Goal: Information Seeking & Learning: Learn about a topic

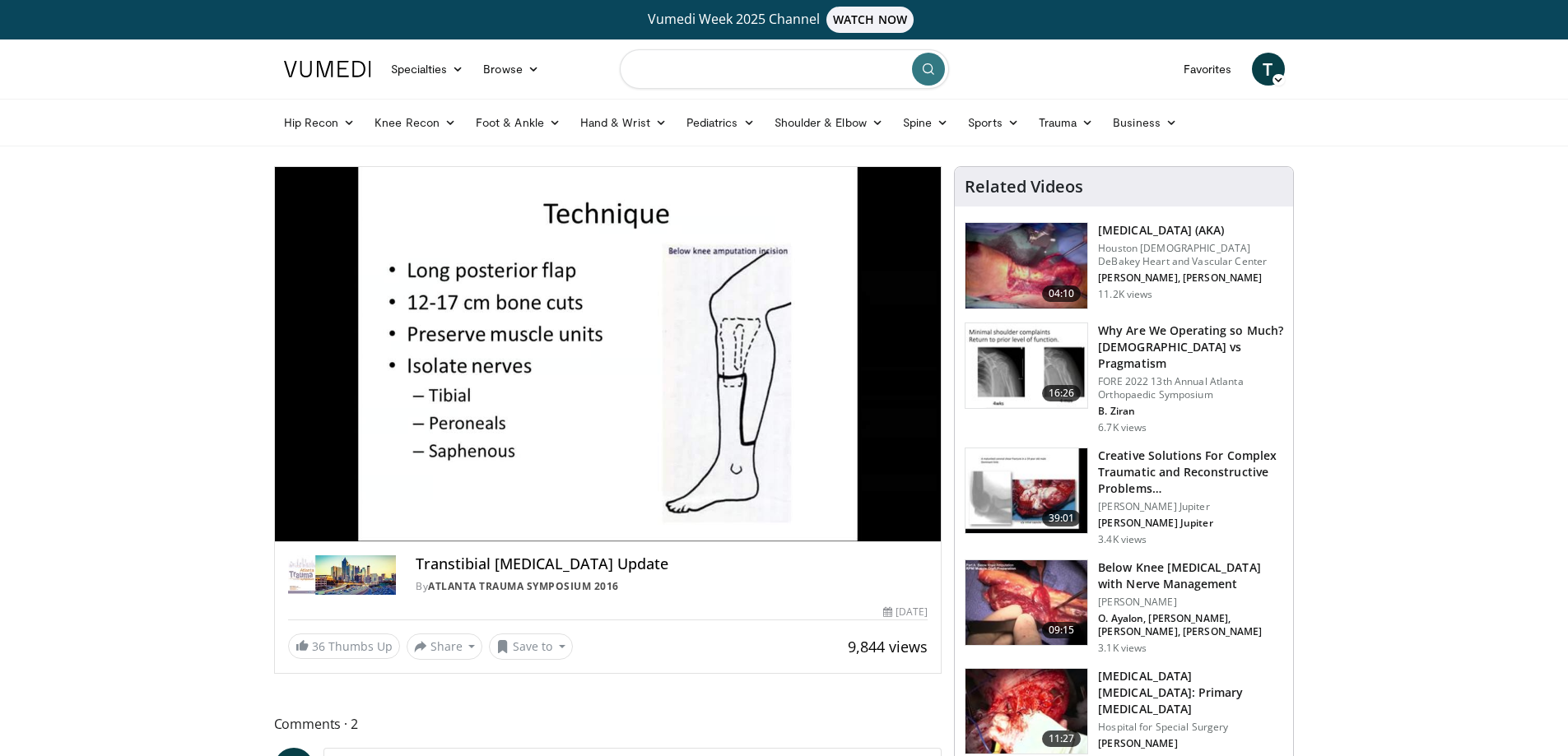
click at [710, 71] on input "Search topics, interventions" at bounding box center [784, 68] width 330 height 39
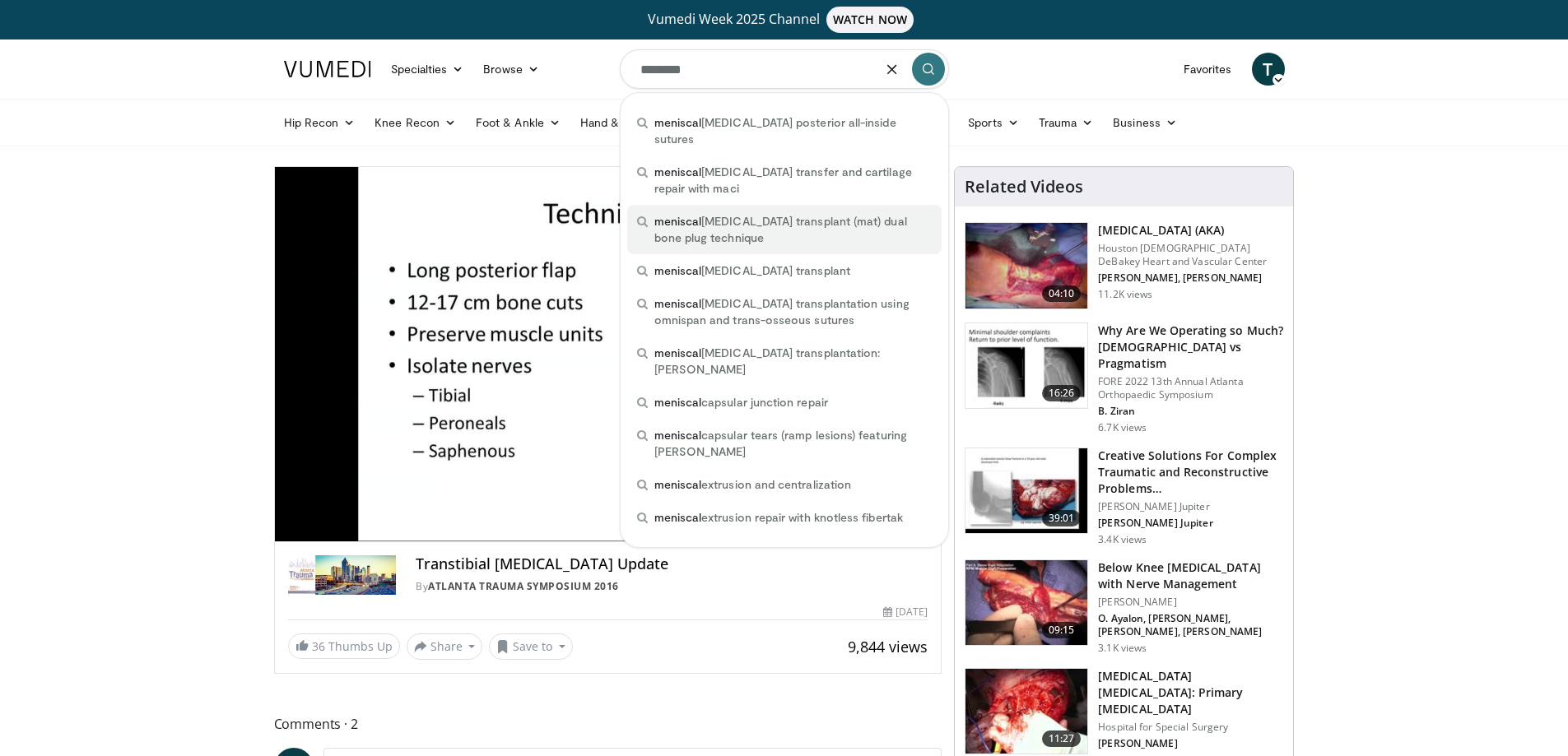
click at [693, 213] on span "meniscal allograft transplant (mat) dual bone plug technique" at bounding box center [792, 230] width 277 height 33
type input "**********"
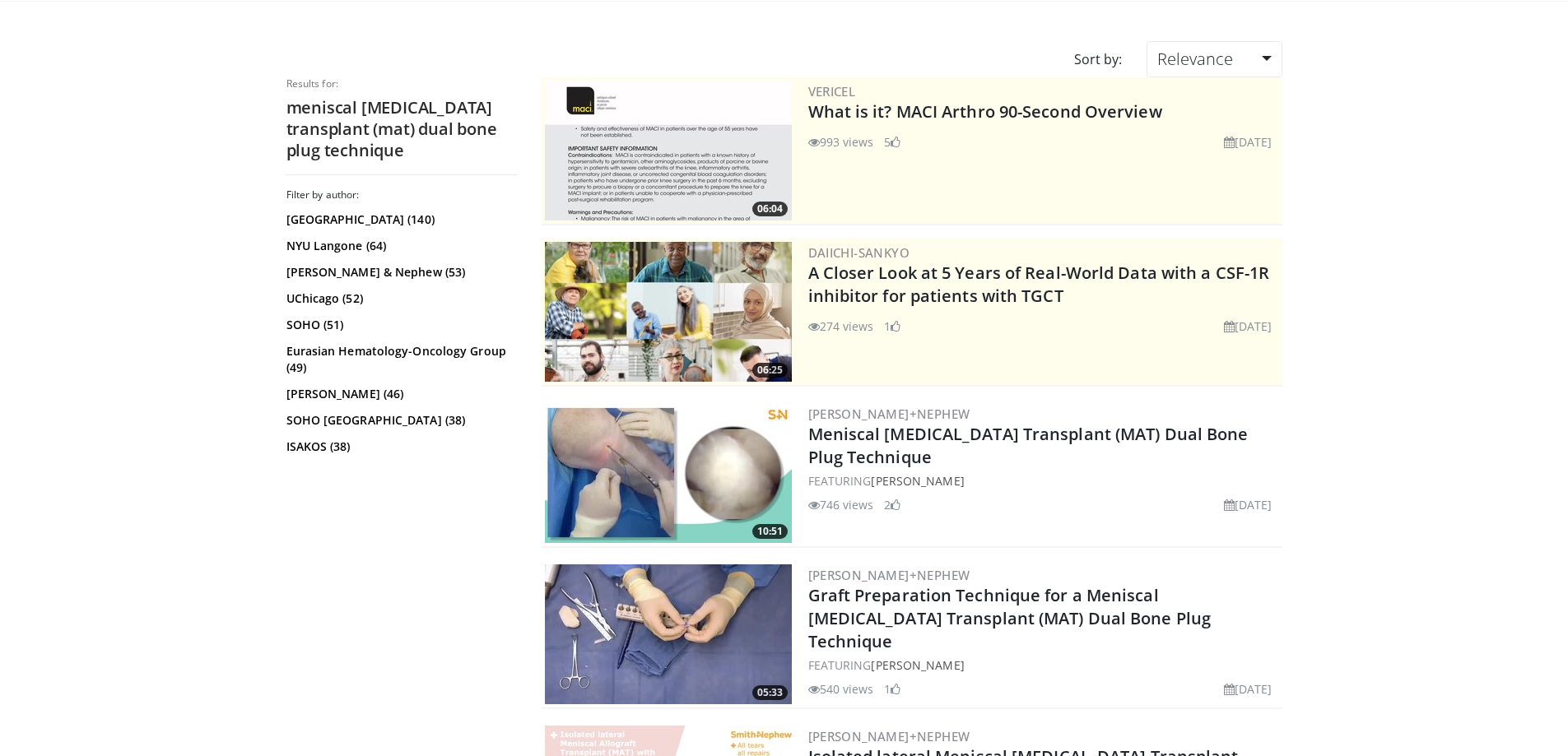
scroll to position [164, 0]
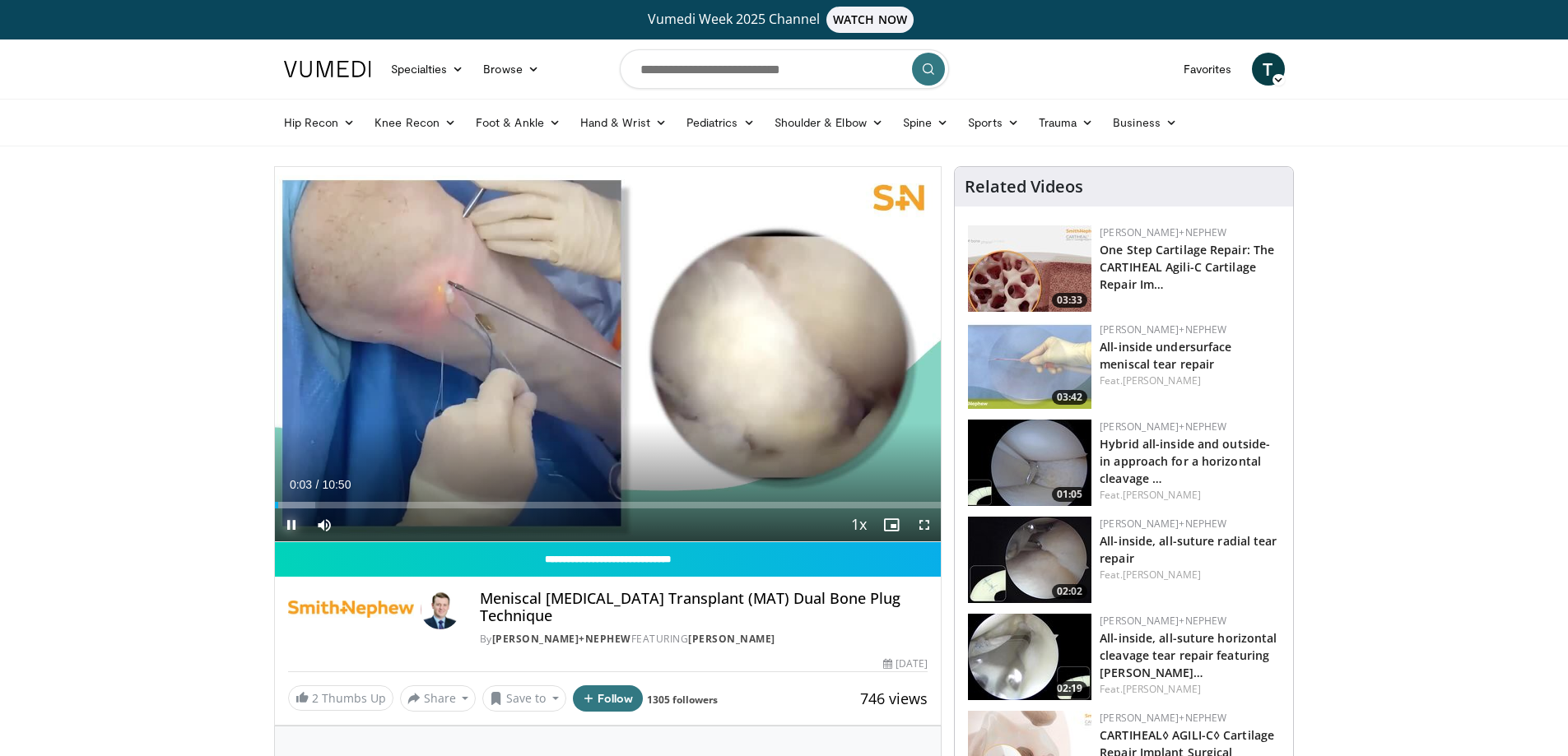
click at [289, 526] on span "Video Player" at bounding box center [291, 525] width 33 height 33
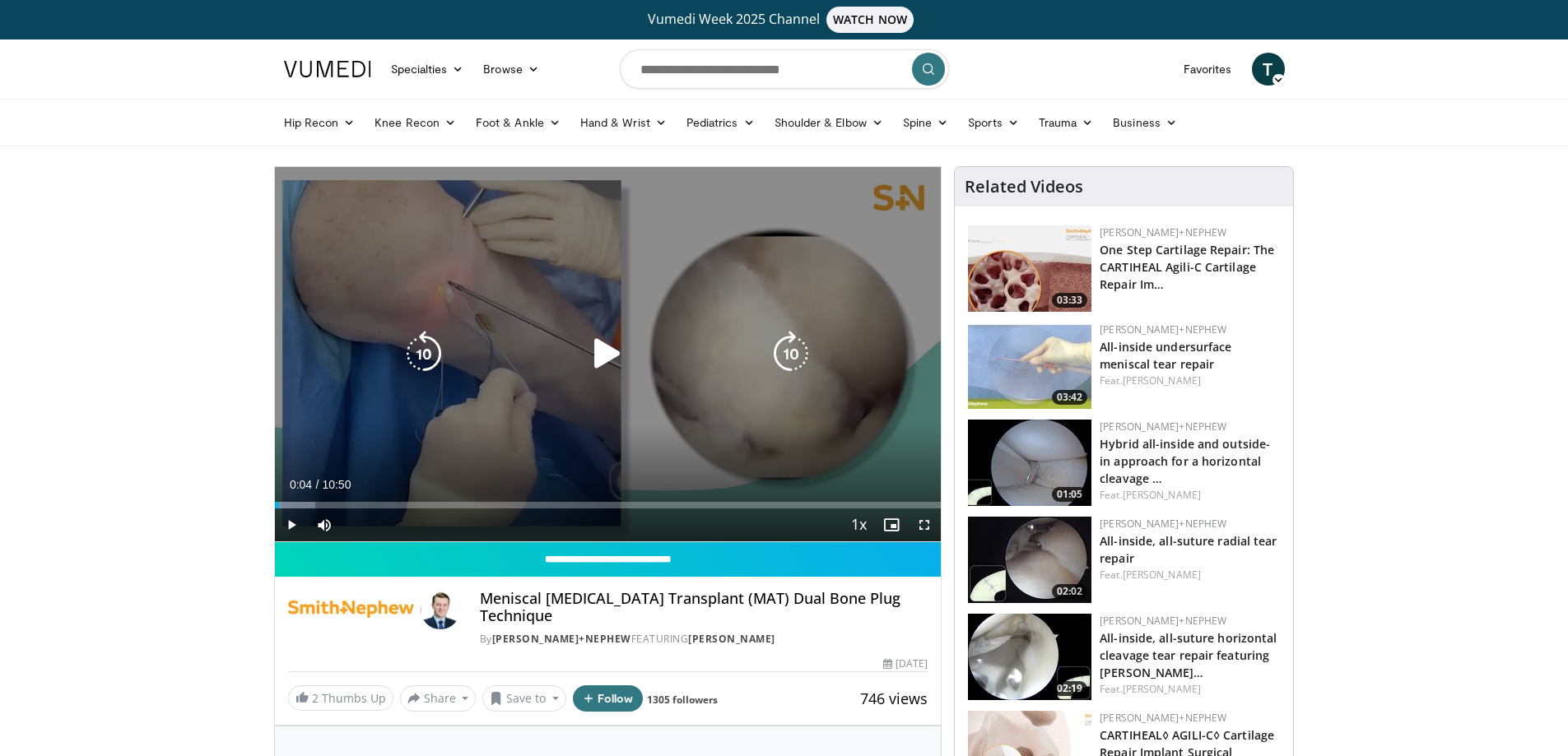
click at [571, 431] on div "10 seconds Tap to unmute" at bounding box center [608, 354] width 666 height 374
click at [610, 363] on icon "Video Player" at bounding box center [607, 353] width 46 height 46
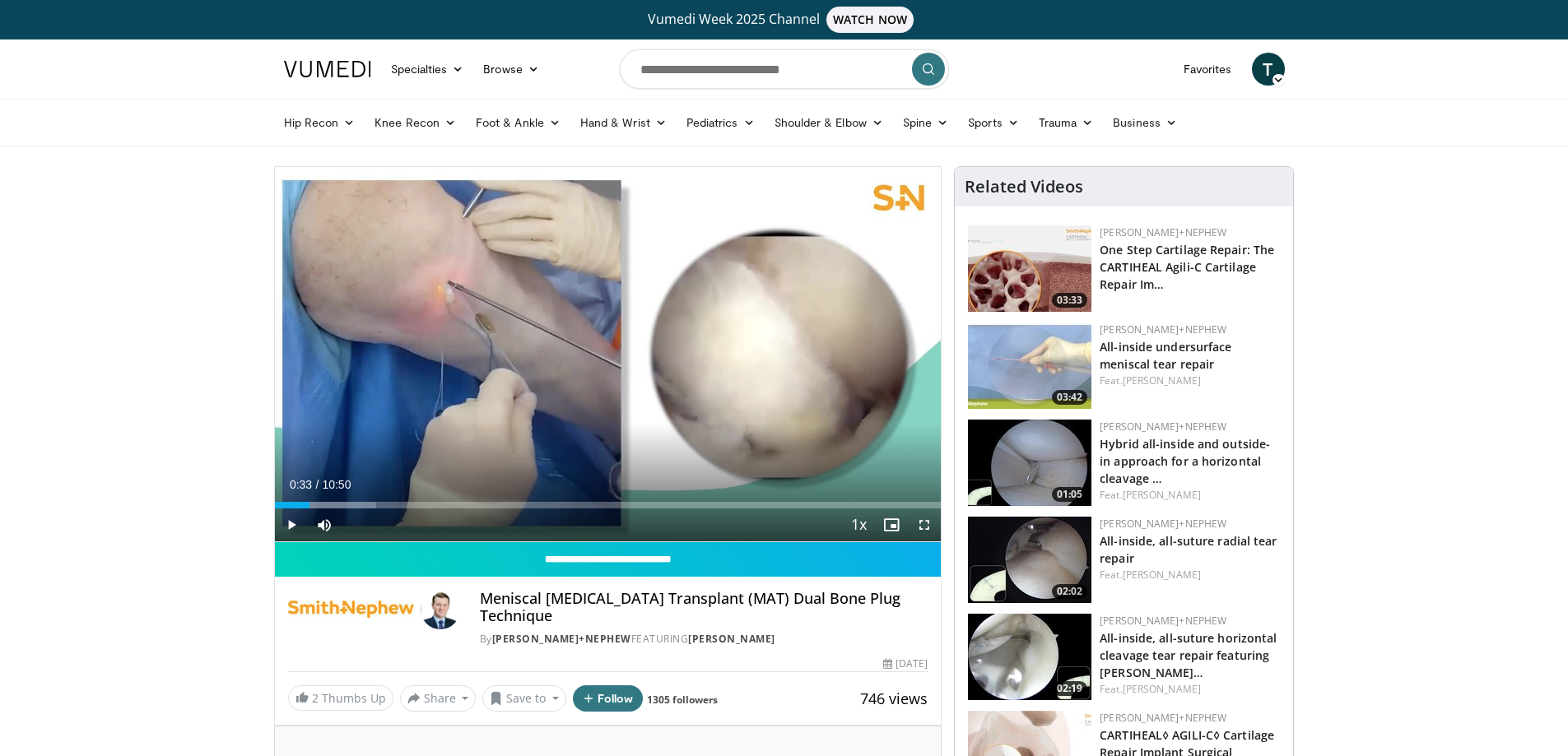
click at [610, 361] on div "10 seconds Tap to unmute" at bounding box center [608, 354] width 666 height 374
click at [344, 505] on div "Loaded : 18.29% 01:07 01:07" at bounding box center [608, 505] width 666 height 7
click at [342, 507] on div "Progress Bar" at bounding box center [343, 505] width 2 height 7
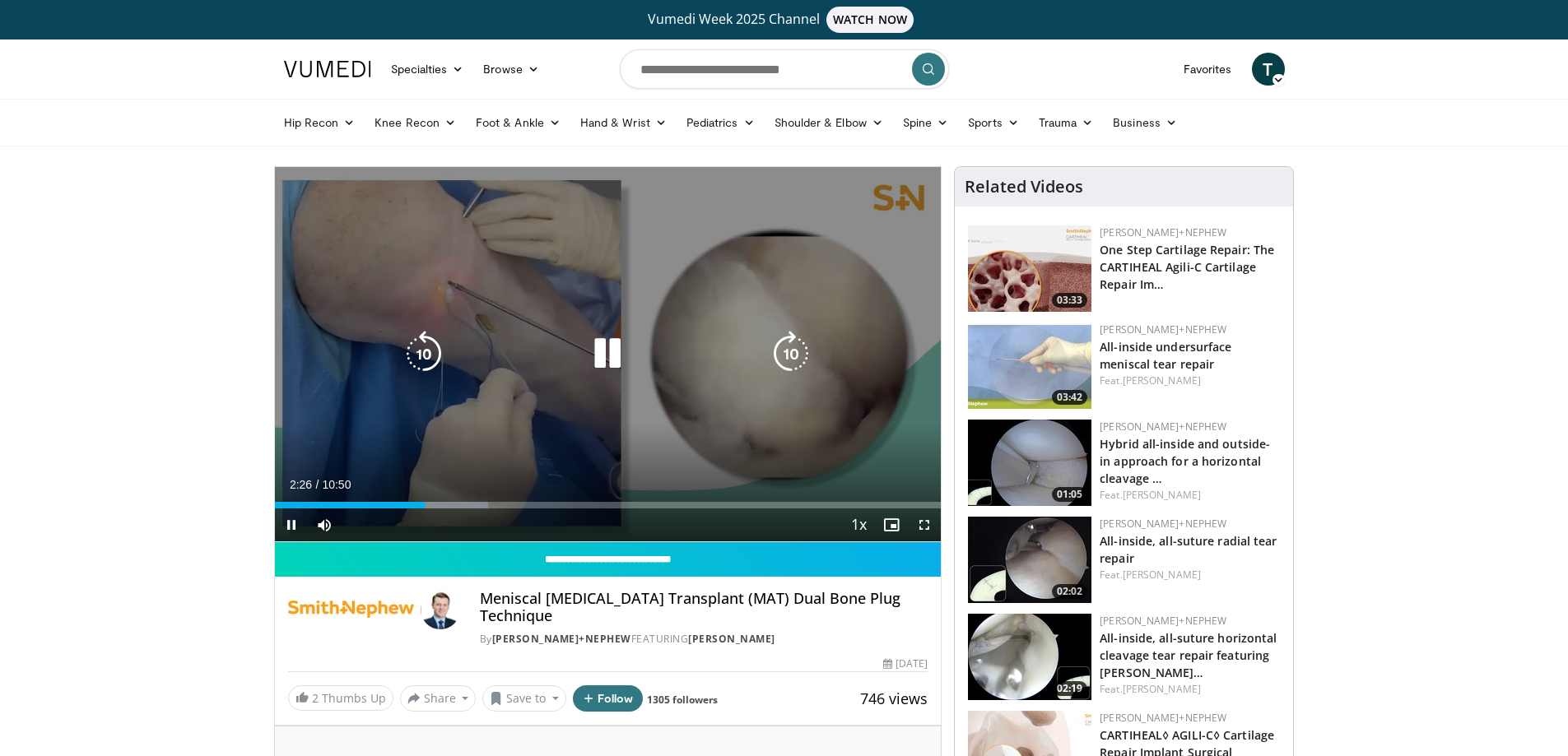
click at [624, 373] on icon "Video Player" at bounding box center [607, 353] width 46 height 46
click at [605, 359] on icon "Video Player" at bounding box center [607, 353] width 46 height 46
click at [594, 357] on icon "Video Player" at bounding box center [607, 353] width 46 height 46
click at [604, 357] on icon "Video Player" at bounding box center [607, 353] width 46 height 46
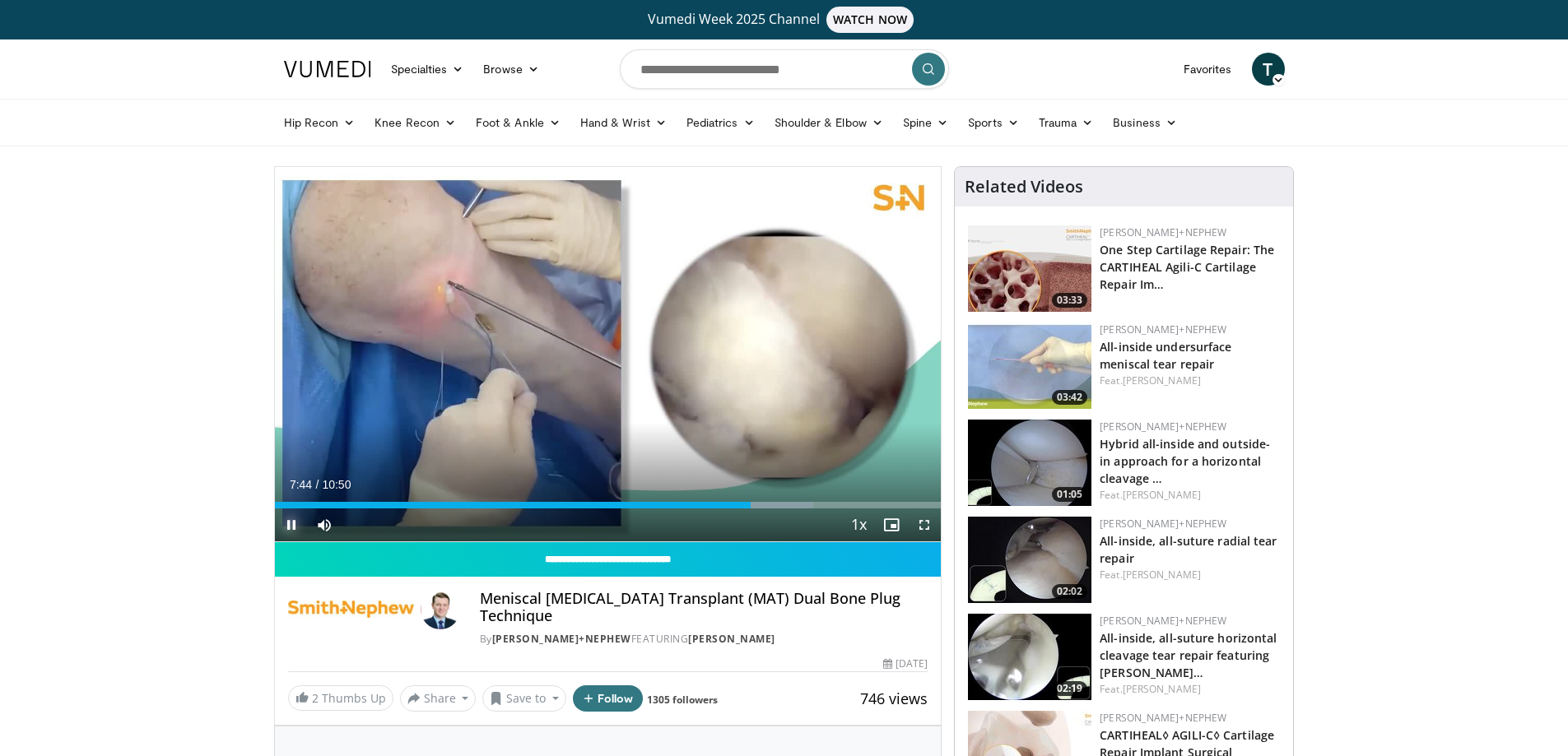
click at [293, 524] on span "Video Player" at bounding box center [291, 525] width 33 height 33
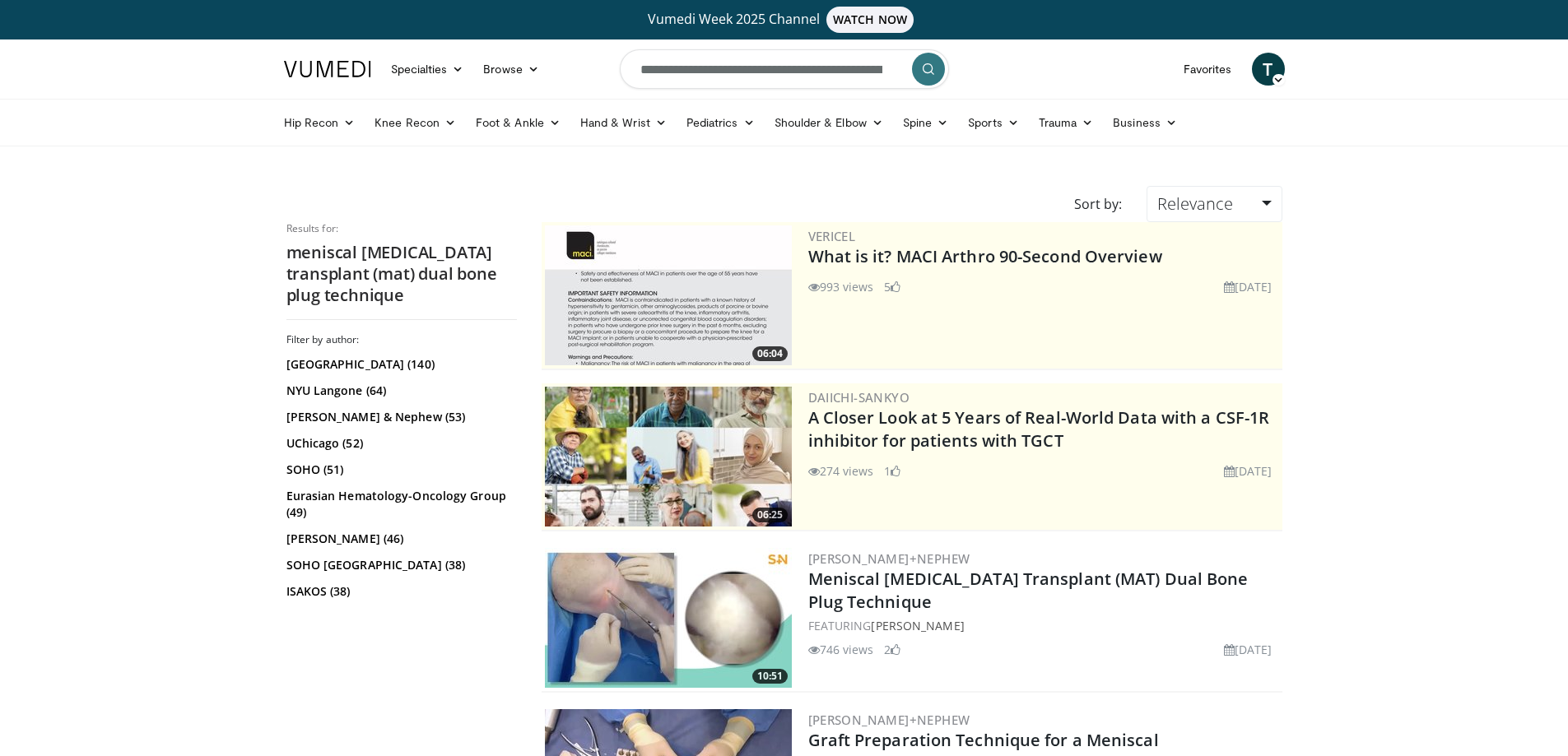
click at [767, 72] on input "**********" at bounding box center [784, 68] width 330 height 39
type input "**********"
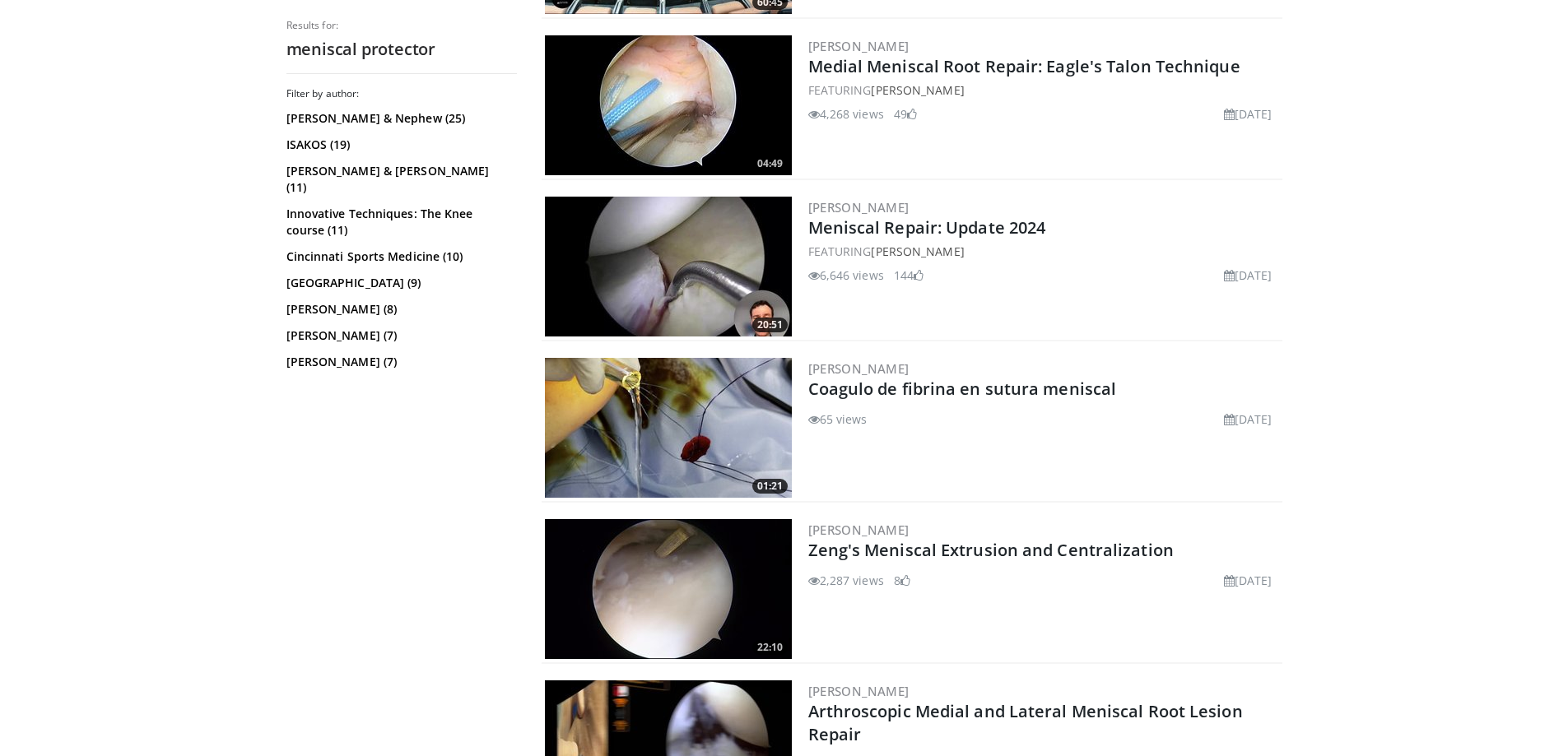
scroll to position [3291, 0]
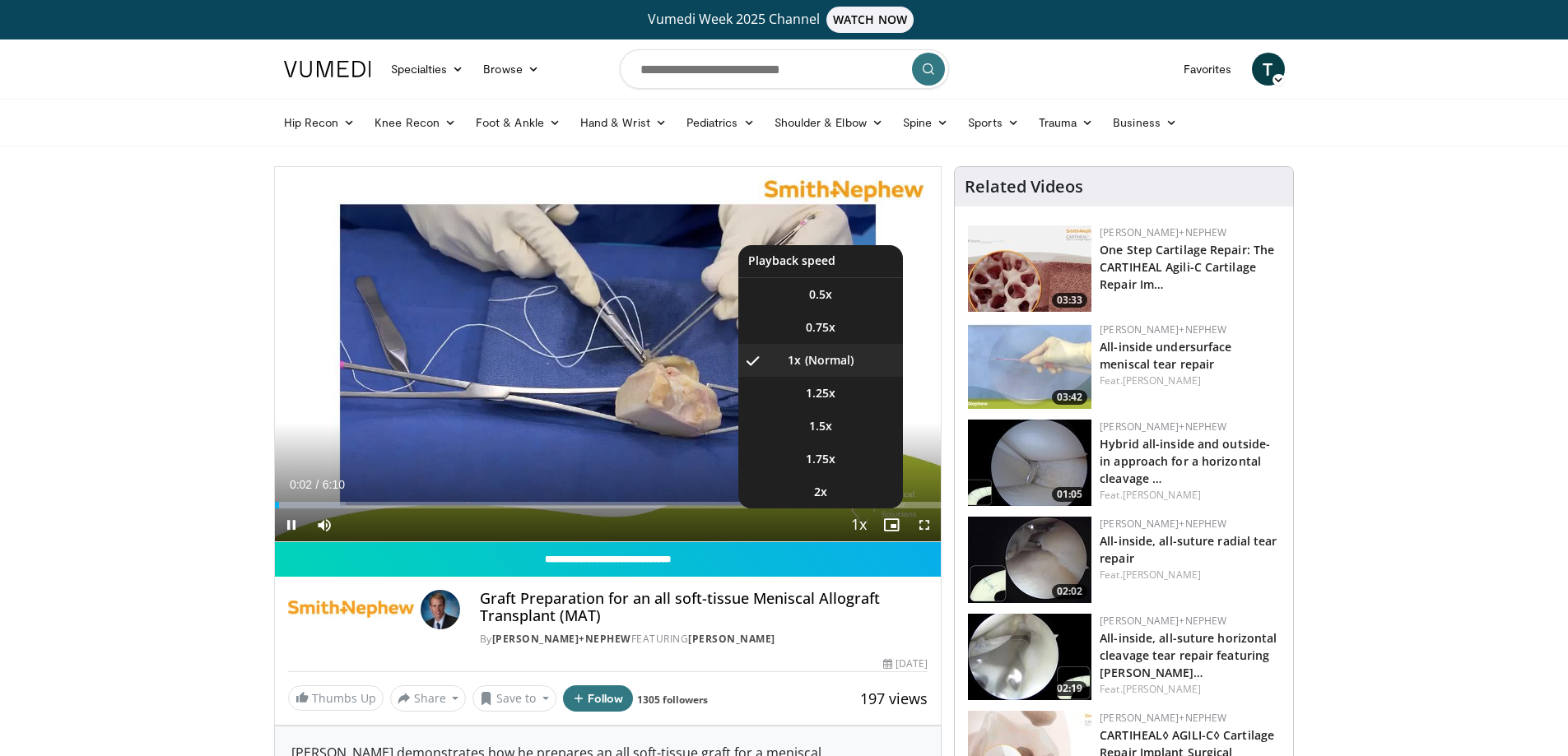
click at [855, 517] on span "Video Player" at bounding box center [859, 526] width 23 height 33
click at [837, 456] on li "1.75x" at bounding box center [820, 459] width 164 height 33
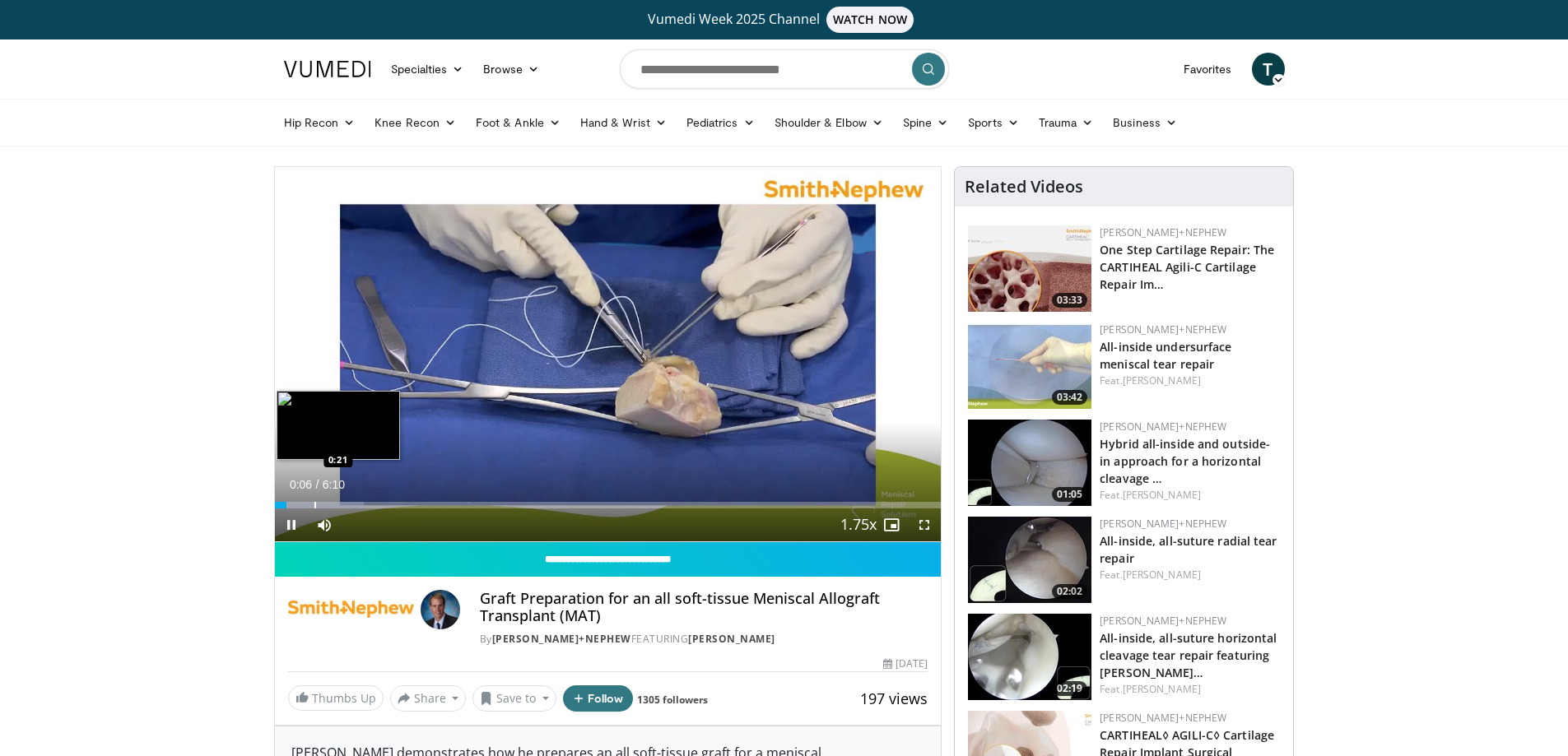
click at [315, 503] on div "Progress Bar" at bounding box center [316, 505] width 2 height 7
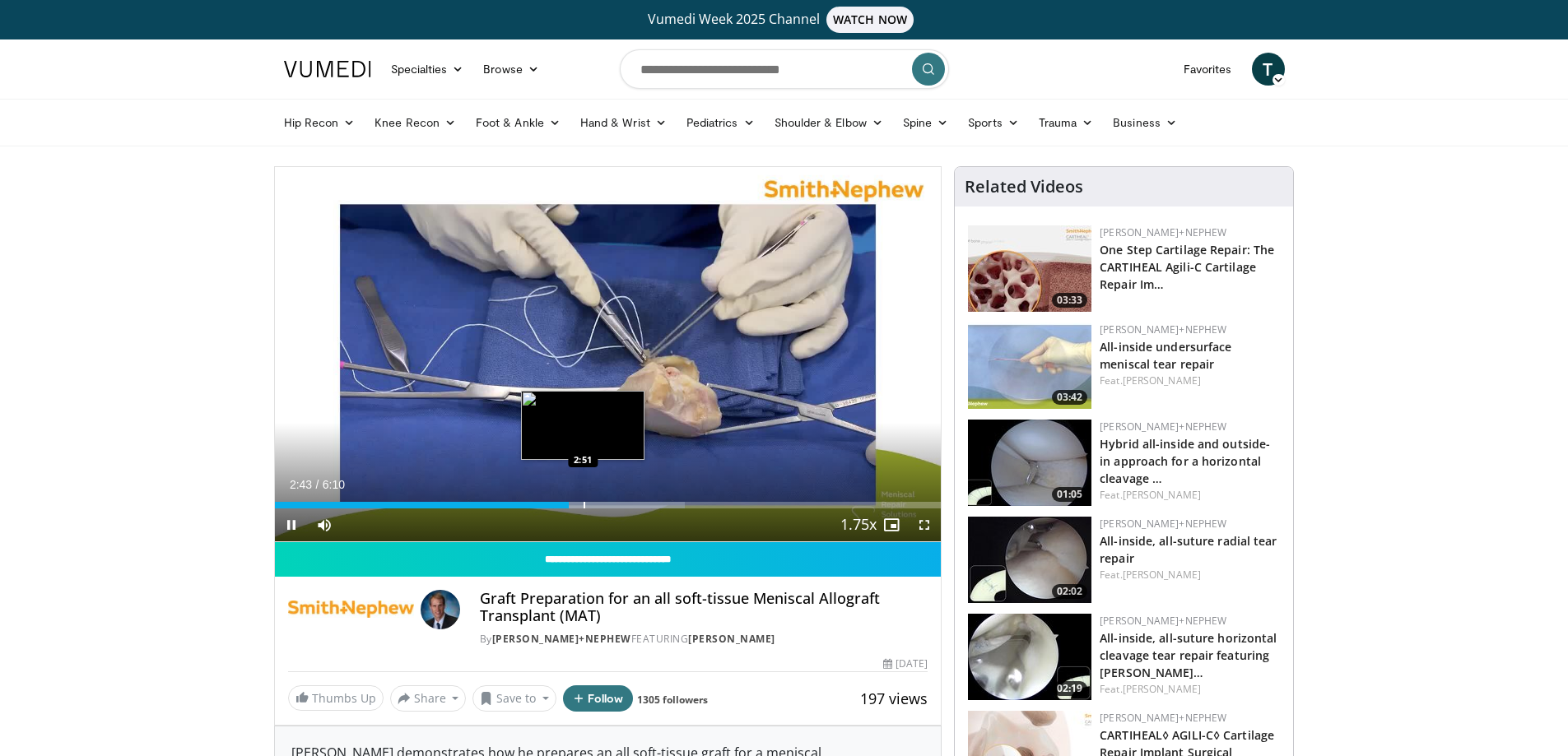
click at [583, 505] on div "Progress Bar" at bounding box center [584, 505] width 2 height 7
click at [605, 505] on div "Progress Bar" at bounding box center [606, 505] width 2 height 7
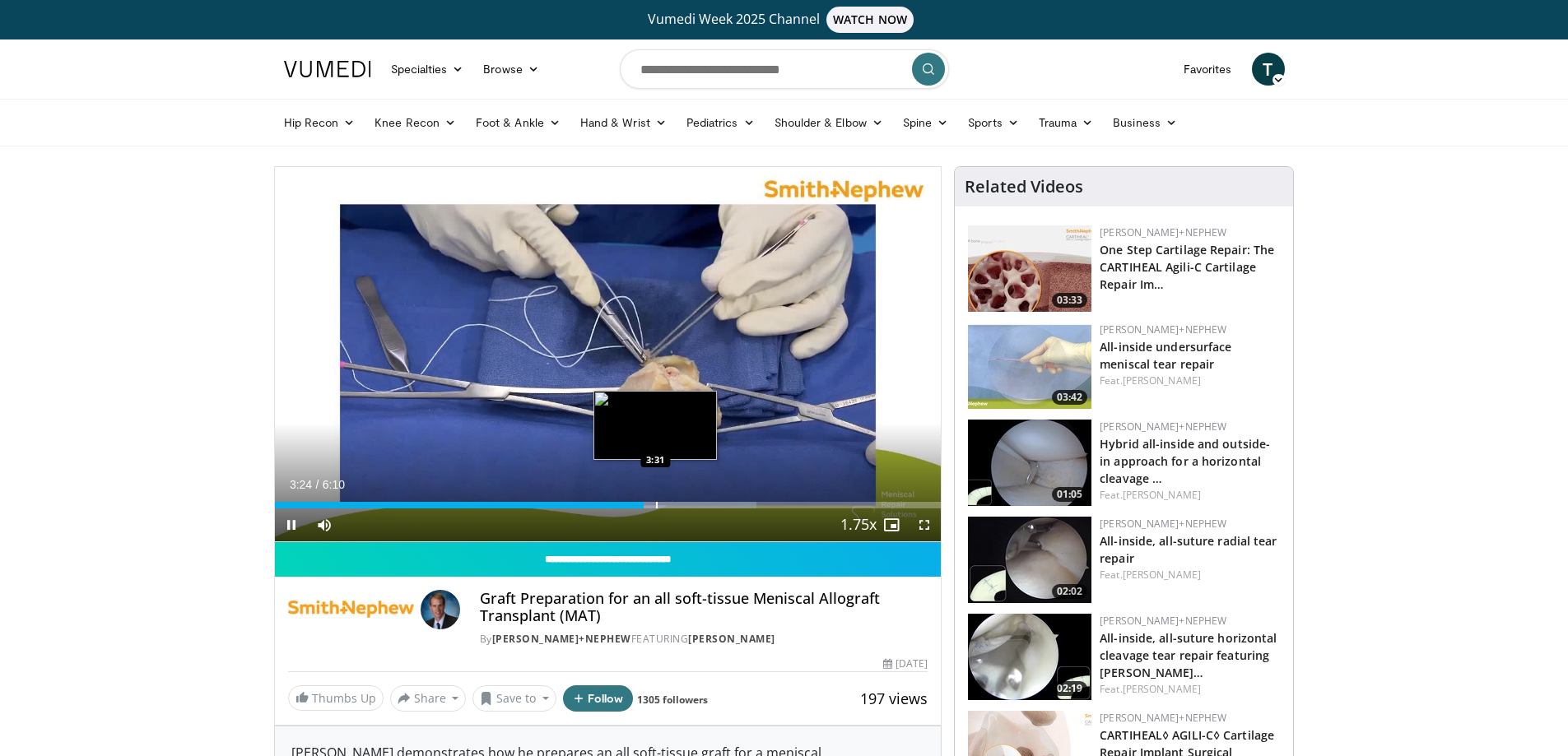
click at [656, 502] on div "Progress Bar" at bounding box center [657, 505] width 2 height 7
click at [693, 503] on div "Progress Bar" at bounding box center [694, 505] width 2 height 7
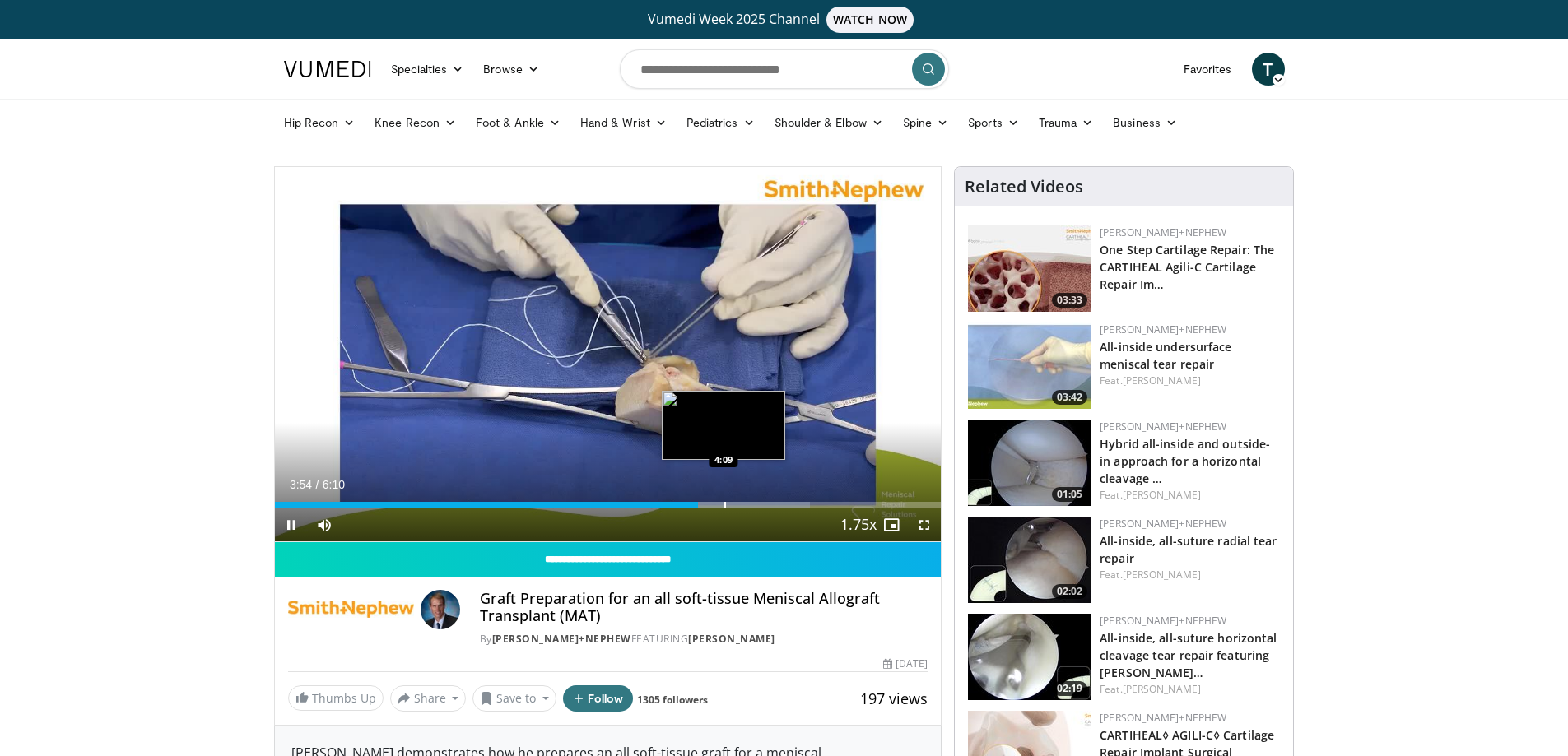
click at [724, 502] on div "Progress Bar" at bounding box center [725, 505] width 2 height 7
click at [765, 496] on div "Loaded : 88.36% 4:33 4:33" at bounding box center [608, 501] width 666 height 16
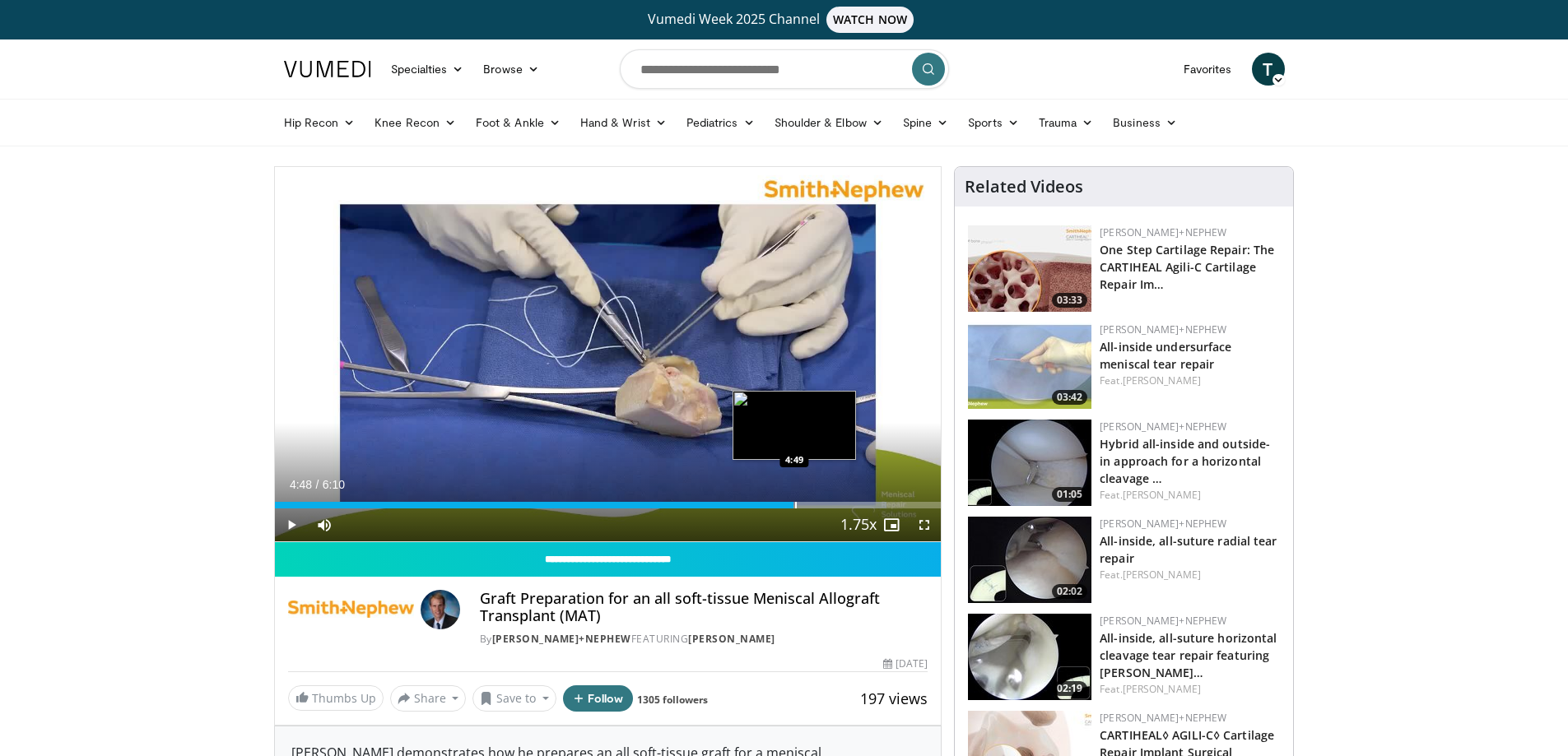
click at [795, 506] on div "Progress Bar" at bounding box center [796, 505] width 2 height 7
click at [813, 506] on div "Progress Bar" at bounding box center [814, 505] width 2 height 7
click at [829, 505] on div "Progress Bar" at bounding box center [841, 505] width 164 height 7
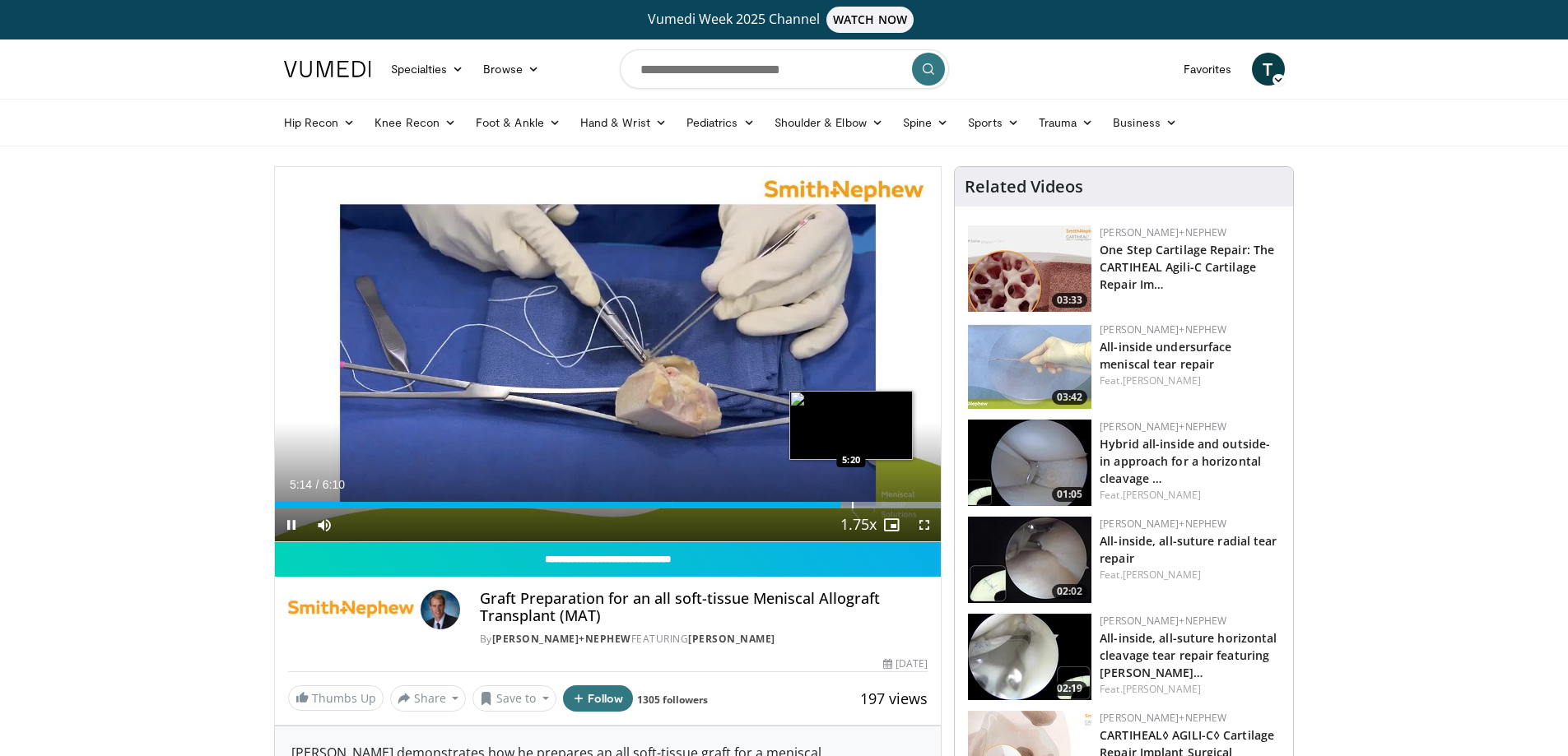
click at [852, 502] on div "Progress Bar" at bounding box center [853, 505] width 2 height 7
click at [875, 503] on div "Progress Bar" at bounding box center [876, 505] width 2 height 7
click at [285, 525] on span "Video Player" at bounding box center [291, 525] width 33 height 33
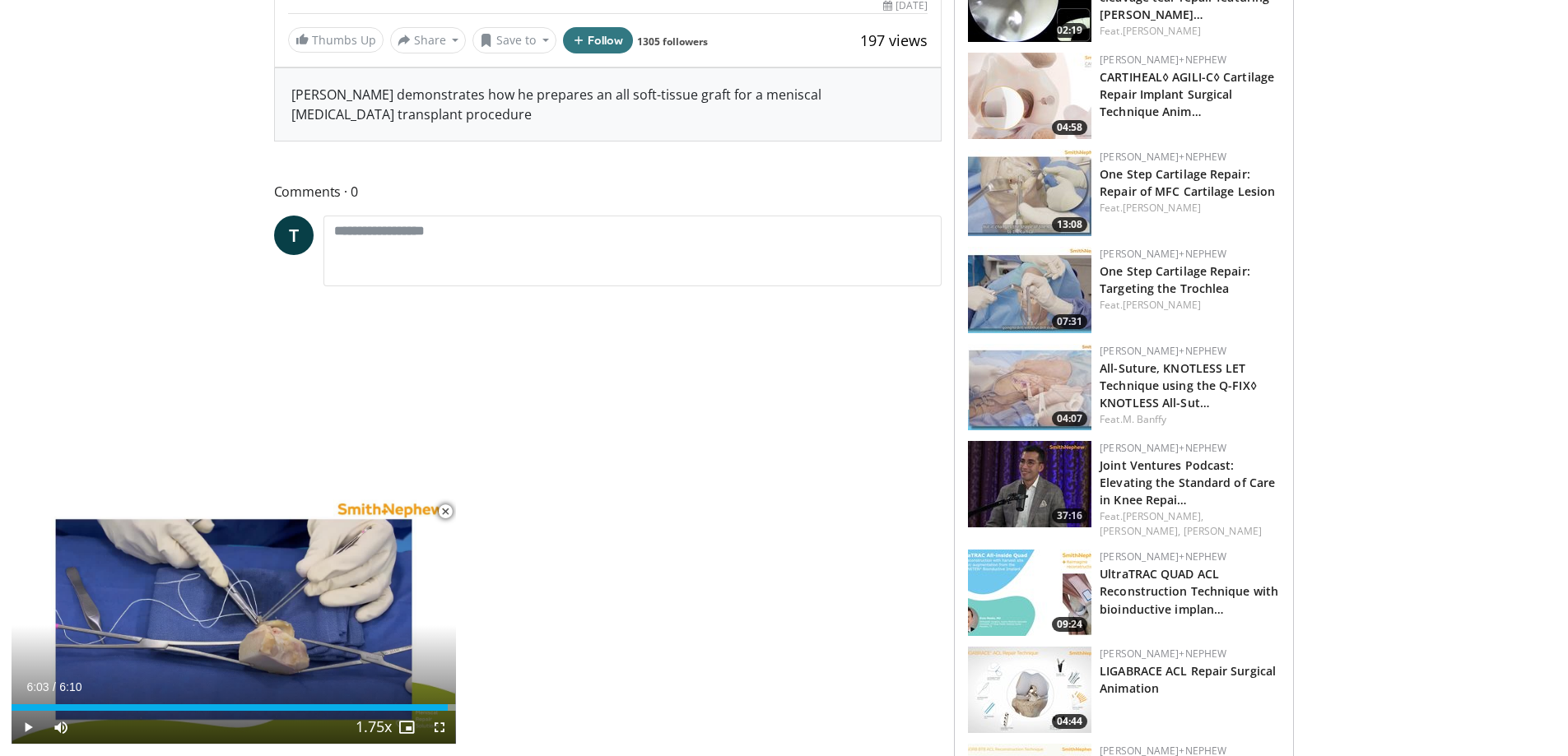
click at [442, 509] on span "Video Player" at bounding box center [445, 512] width 33 height 33
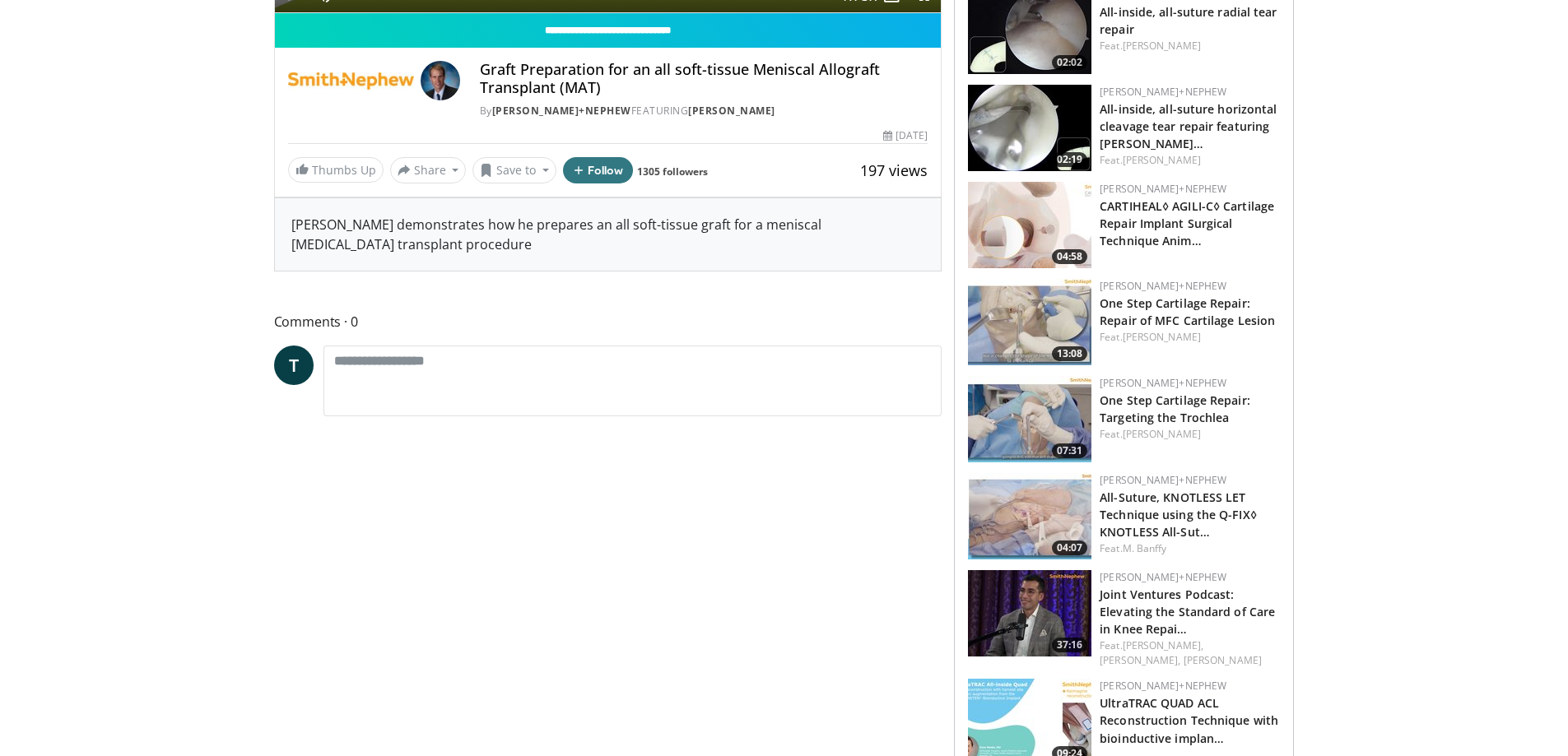
scroll to position [530, 0]
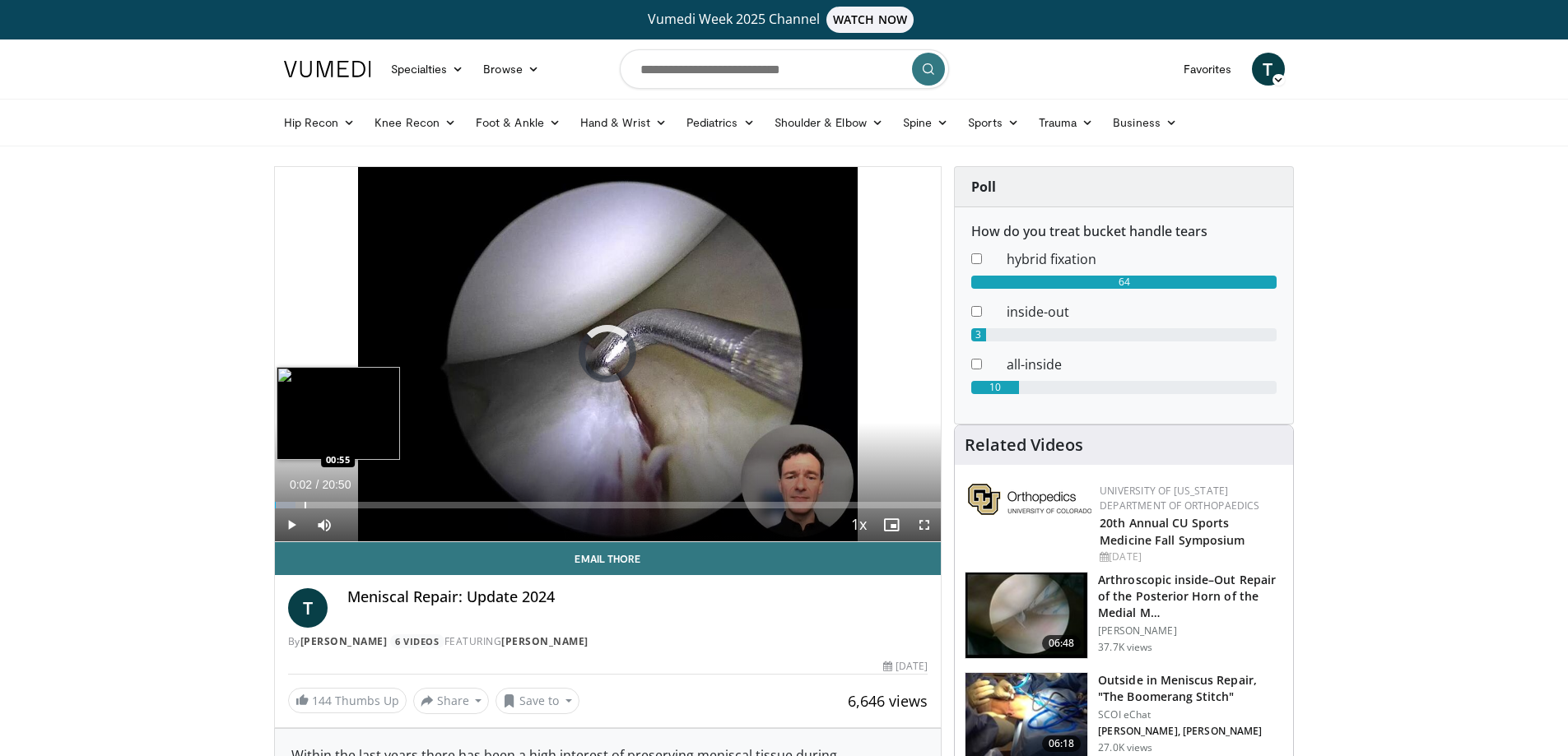
click at [304, 505] on div "Progress Bar" at bounding box center [305, 505] width 2 height 7
click at [320, 508] on div "Progress Bar" at bounding box center [321, 505] width 2 height 7
click at [339, 504] on div "Progress Bar" at bounding box center [340, 505] width 2 height 7
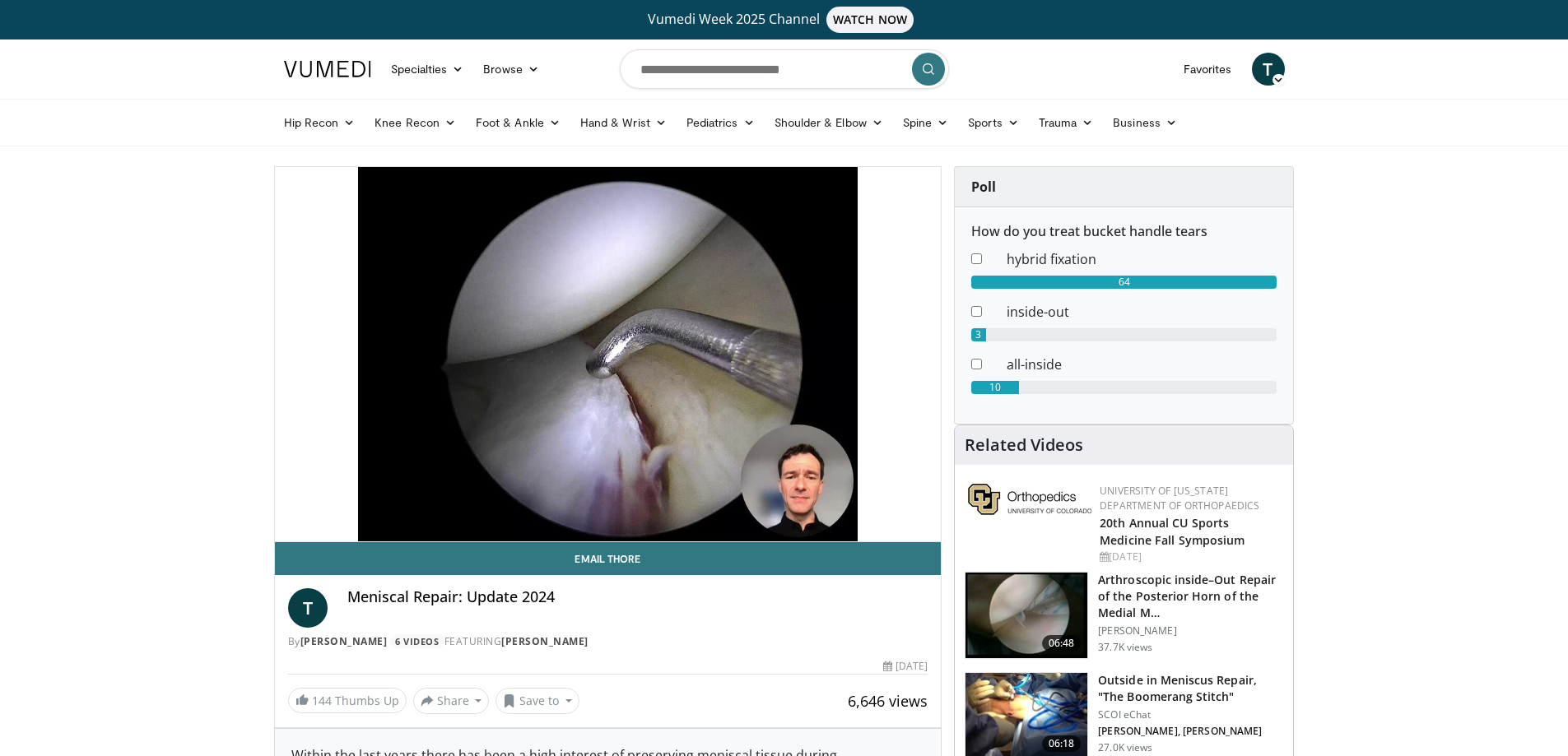
click at [365, 503] on div "10 seconds Tap to unmute" at bounding box center [608, 354] width 666 height 374
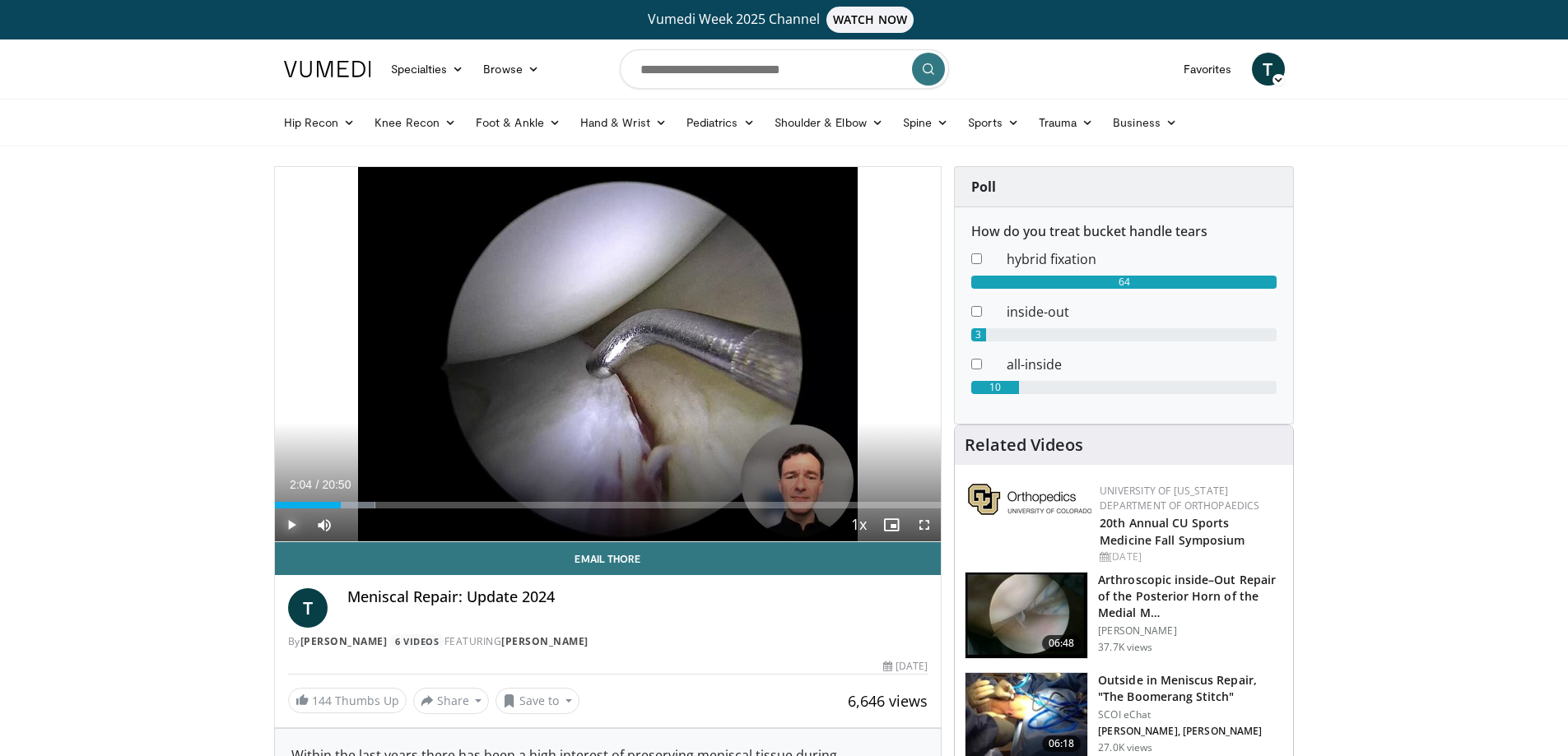
click at [292, 518] on span "Video Player" at bounding box center [291, 525] width 33 height 33
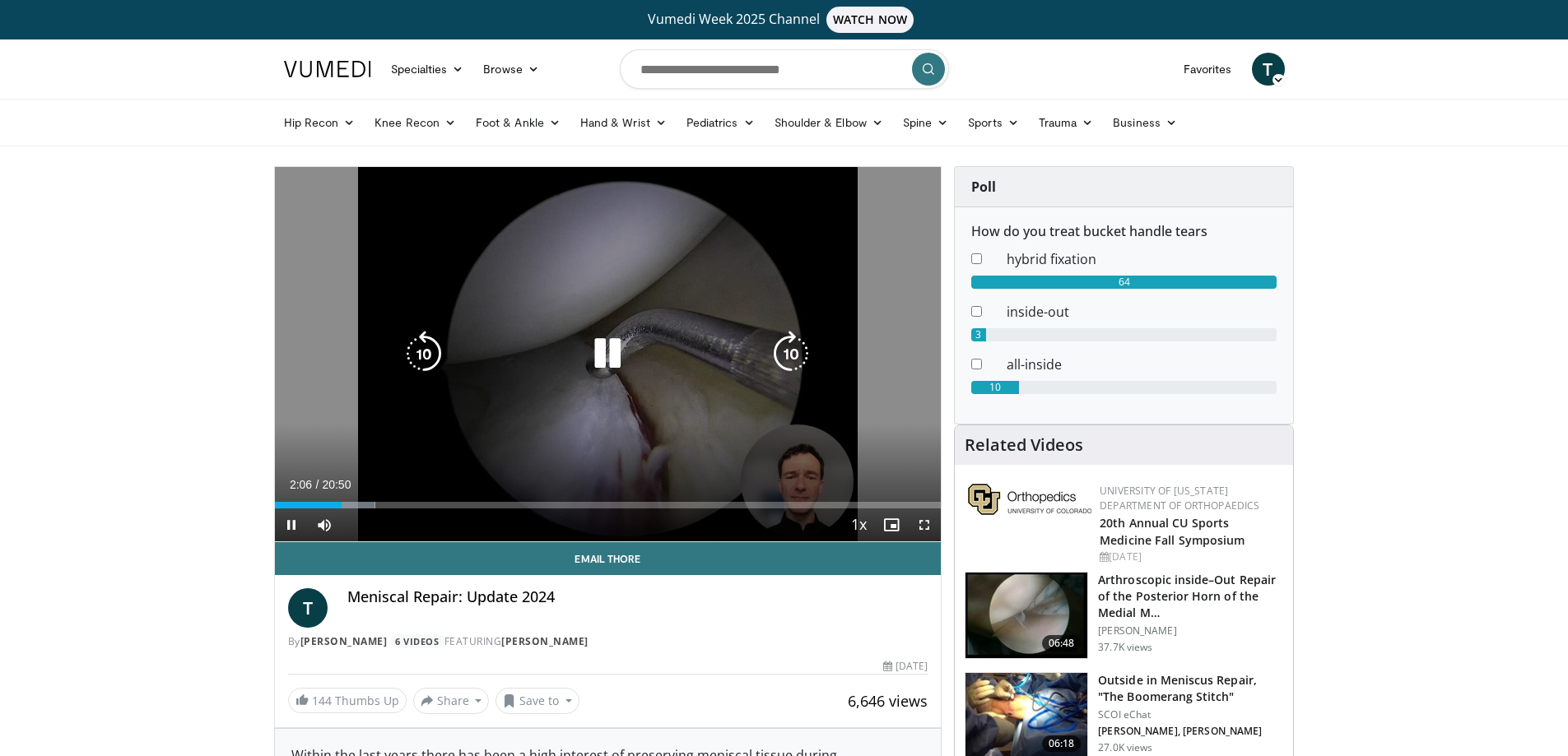
click at [805, 352] on icon "Video Player" at bounding box center [791, 353] width 46 height 46
click at [795, 353] on icon "Video Player" at bounding box center [791, 353] width 46 height 46
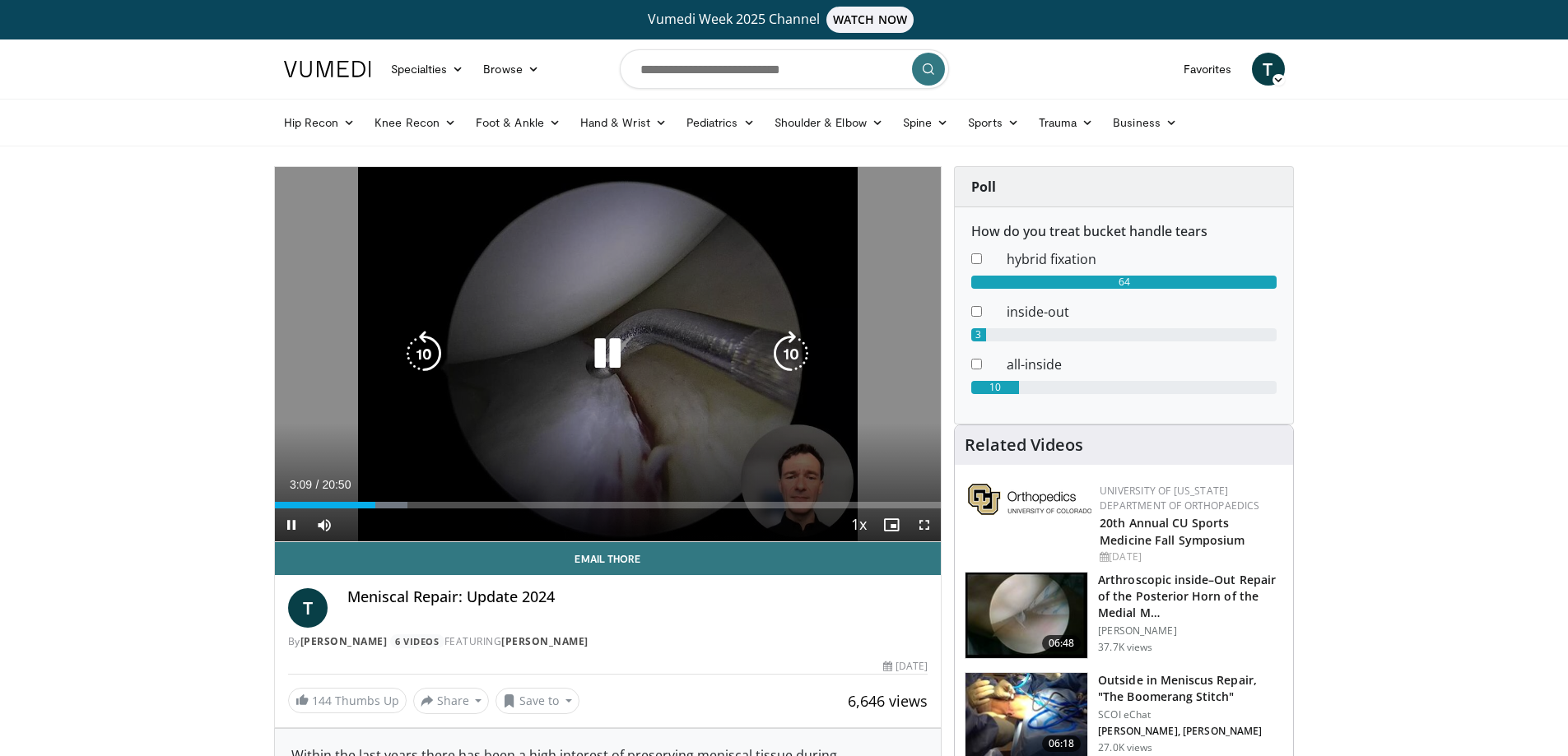
click at [783, 353] on icon "Video Player" at bounding box center [791, 353] width 46 height 46
click at [798, 350] on icon "Video Player" at bounding box center [791, 353] width 46 height 46
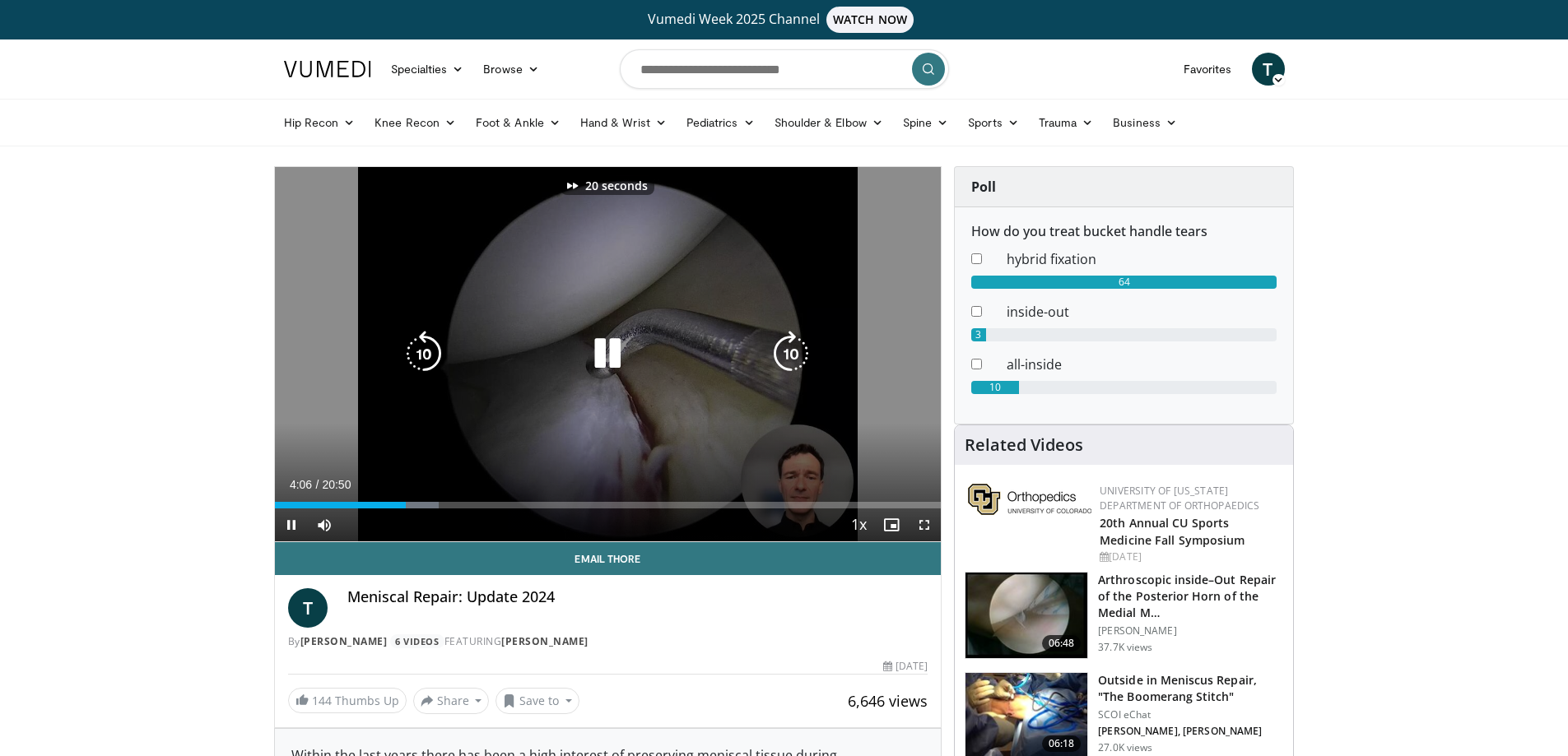
click at [798, 350] on icon "Video Player" at bounding box center [791, 353] width 46 height 46
click at [786, 349] on icon "Video Player" at bounding box center [791, 353] width 46 height 46
click at [793, 352] on icon "Video Player" at bounding box center [791, 353] width 46 height 46
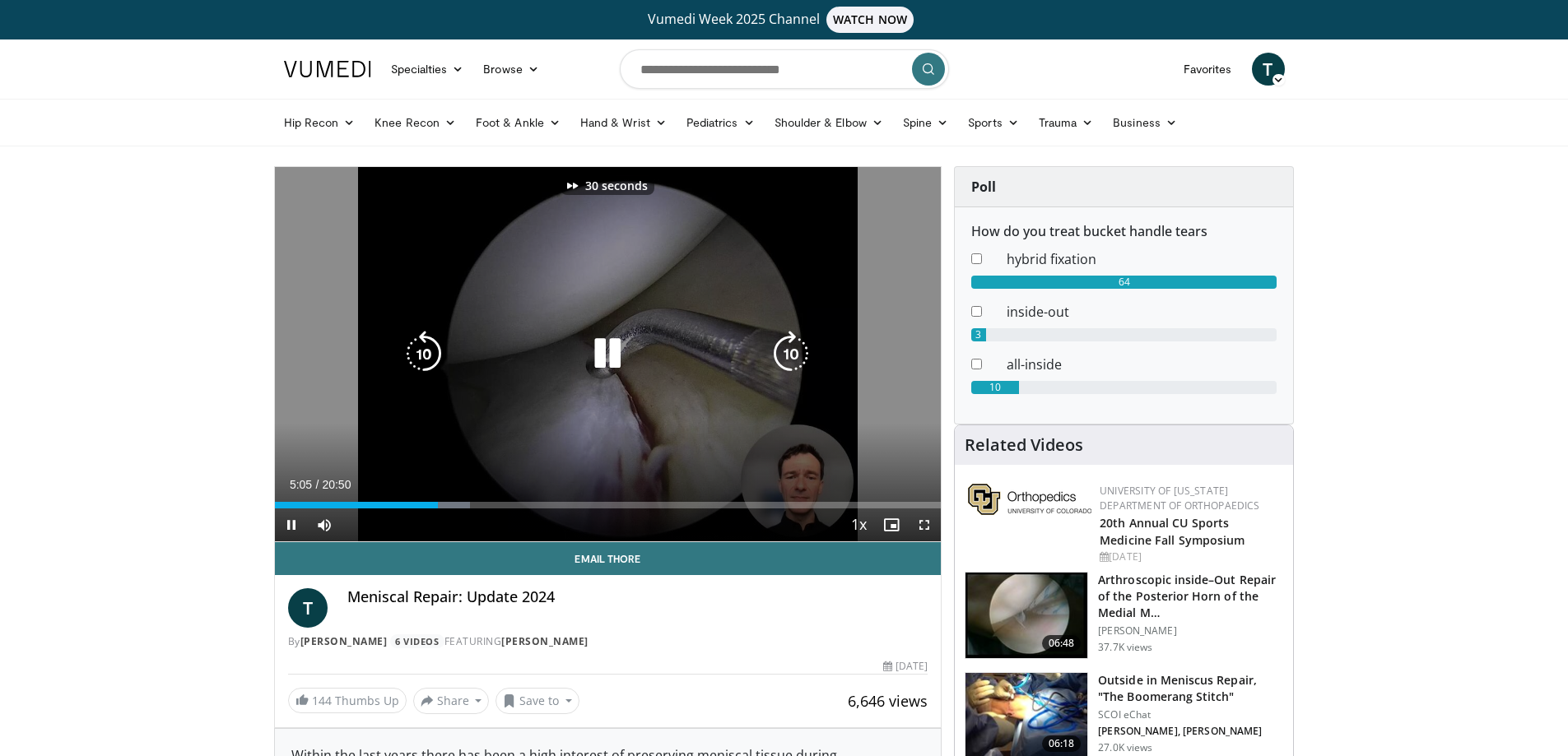
click at [793, 352] on icon "Video Player" at bounding box center [791, 353] width 46 height 46
click at [798, 352] on icon "Video Player" at bounding box center [791, 353] width 46 height 46
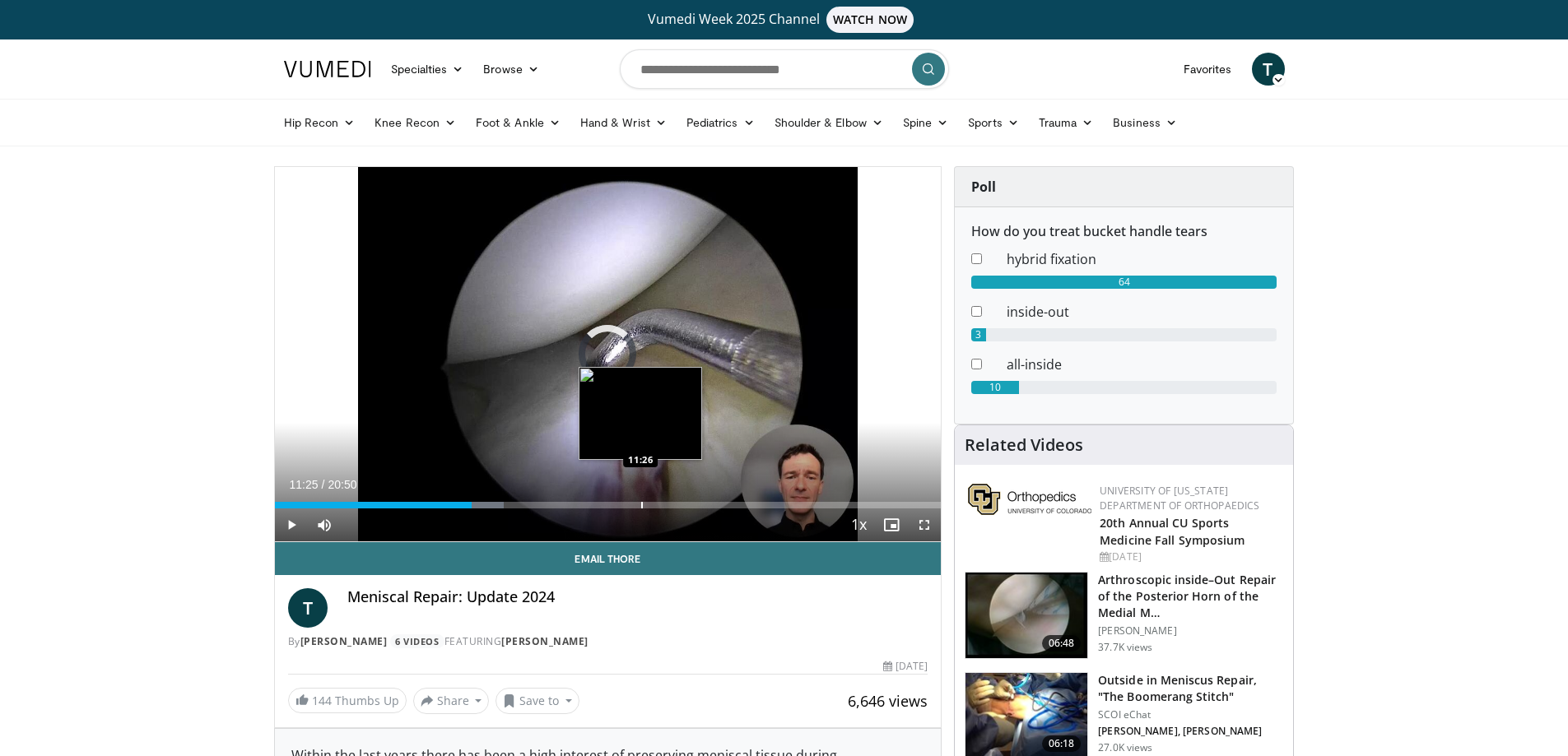
click at [641, 507] on div "Progress Bar" at bounding box center [642, 505] width 2 height 7
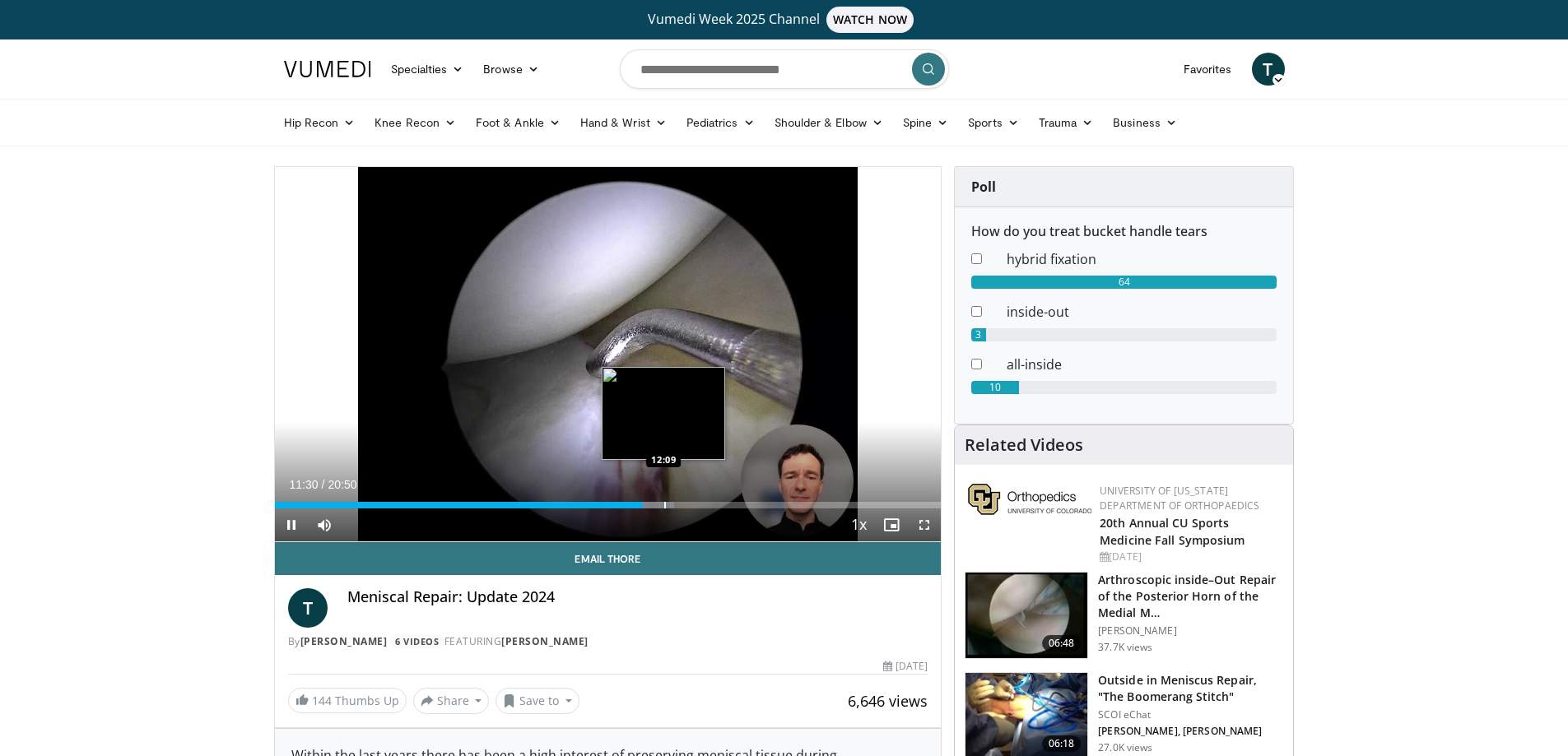
click at [665, 500] on div "Loaded : 60.00% 11:30 12:09" at bounding box center [608, 501] width 666 height 16
click at [696, 507] on div "Progress Bar" at bounding box center [697, 505] width 2 height 7
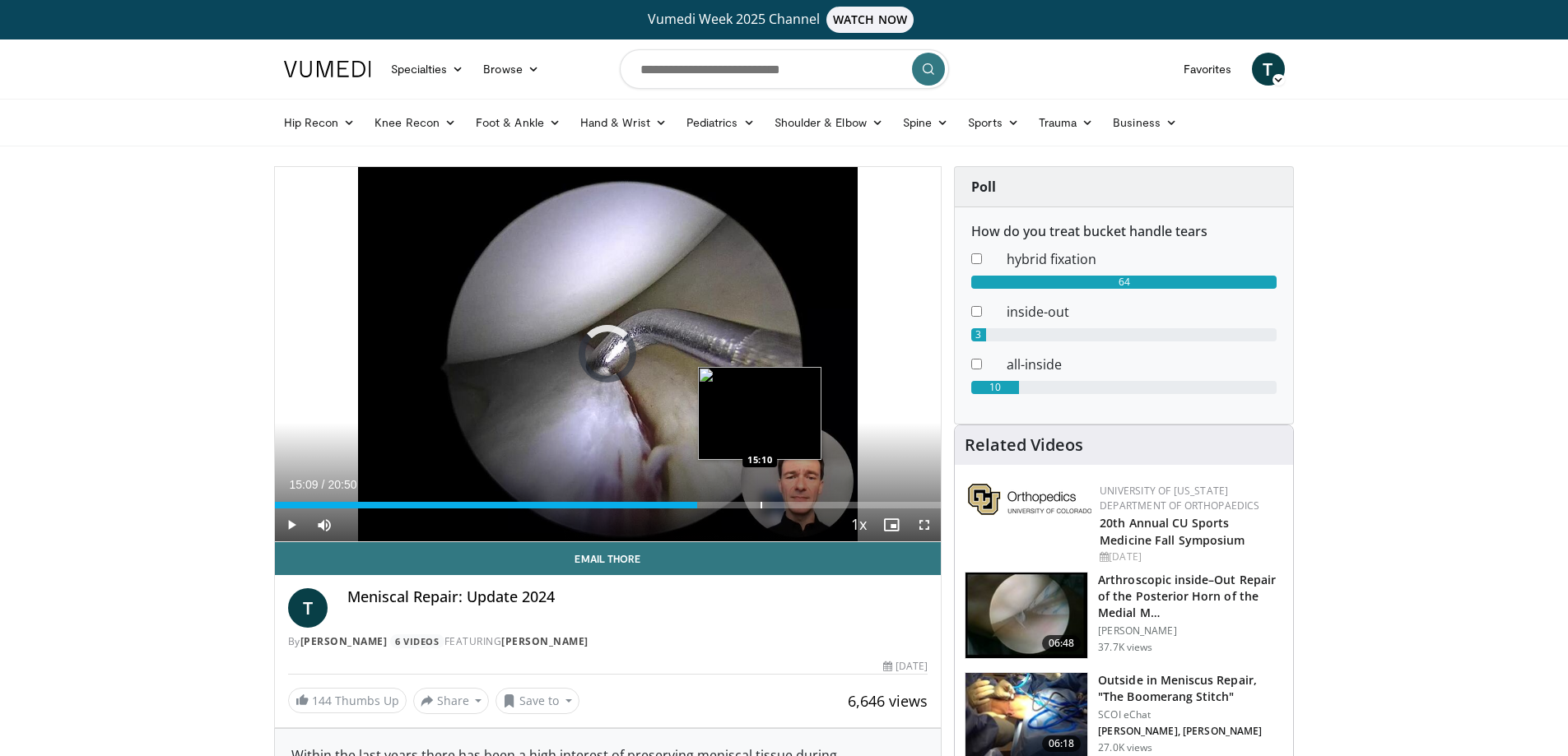
click at [761, 507] on div "Progress Bar" at bounding box center [762, 505] width 2 height 7
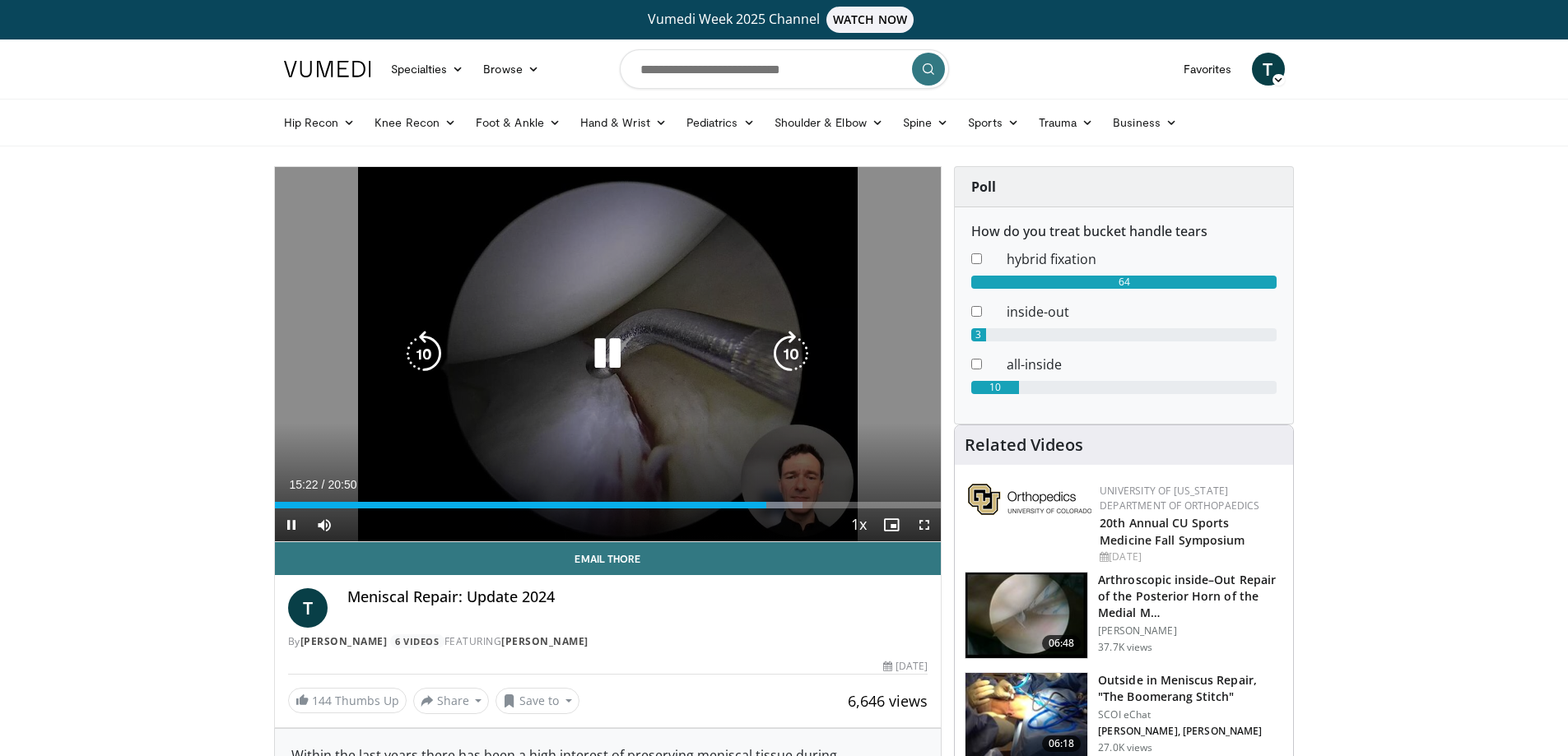
click at [786, 507] on div "Progress Bar" at bounding box center [779, 505] width 47 height 7
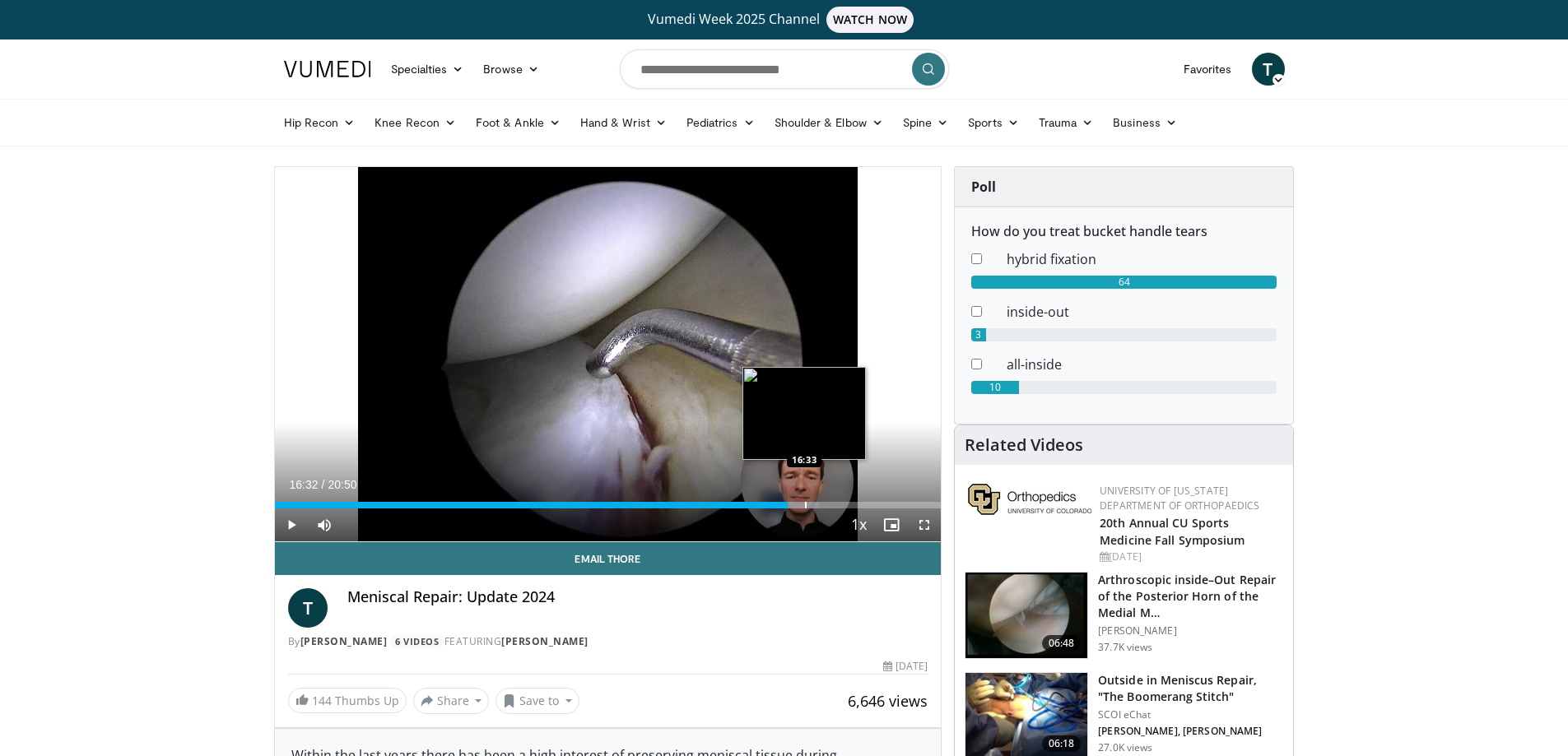
click at [805, 503] on div "Progress Bar" at bounding box center [806, 505] width 2 height 7
click at [816, 503] on div "Progress Bar" at bounding box center [817, 505] width 2 height 7
click at [838, 503] on div "Progress Bar" at bounding box center [839, 505] width 2 height 7
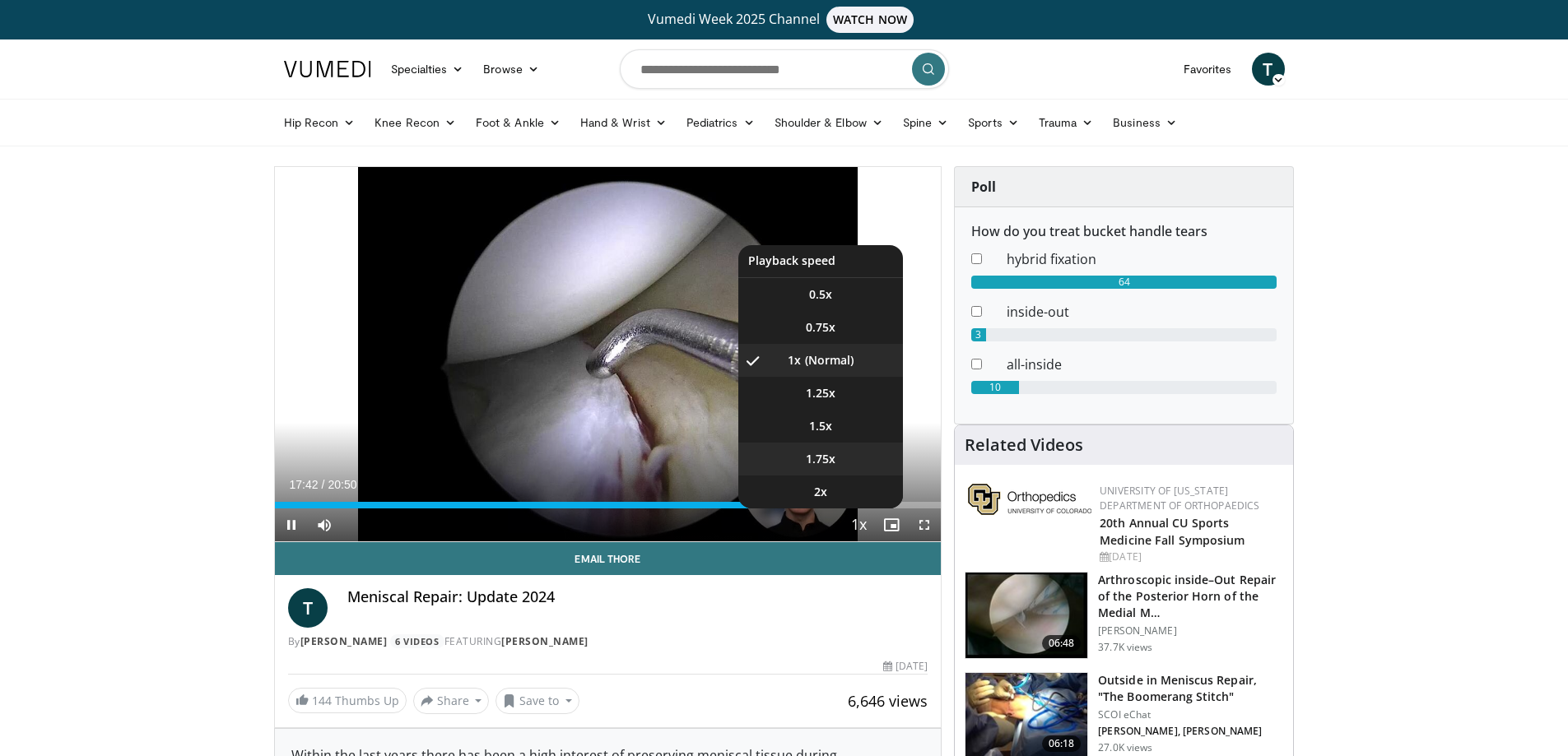
click at [850, 447] on li "1.75x" at bounding box center [820, 459] width 164 height 33
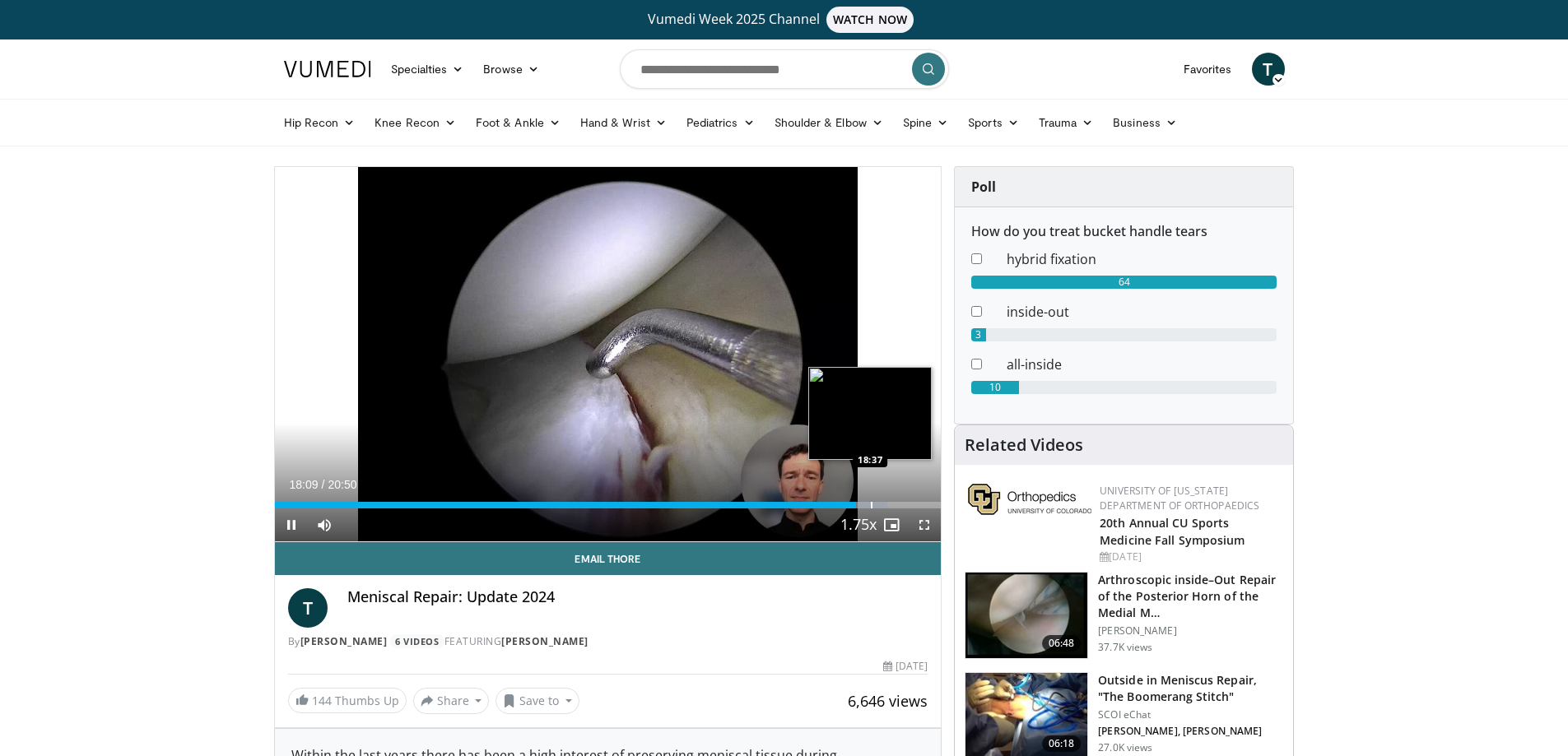
click at [871, 505] on div "Progress Bar" at bounding box center [872, 505] width 2 height 7
click at [891, 507] on div "Progress Bar" at bounding box center [892, 505] width 2 height 7
click at [906, 504] on div "Progress Bar" at bounding box center [907, 505] width 2 height 7
click at [923, 506] on div "Progress Bar" at bounding box center [923, 505] width 2 height 7
click at [296, 521] on span "Video Player" at bounding box center [291, 525] width 33 height 33
